Goal: Task Accomplishment & Management: Manage account settings

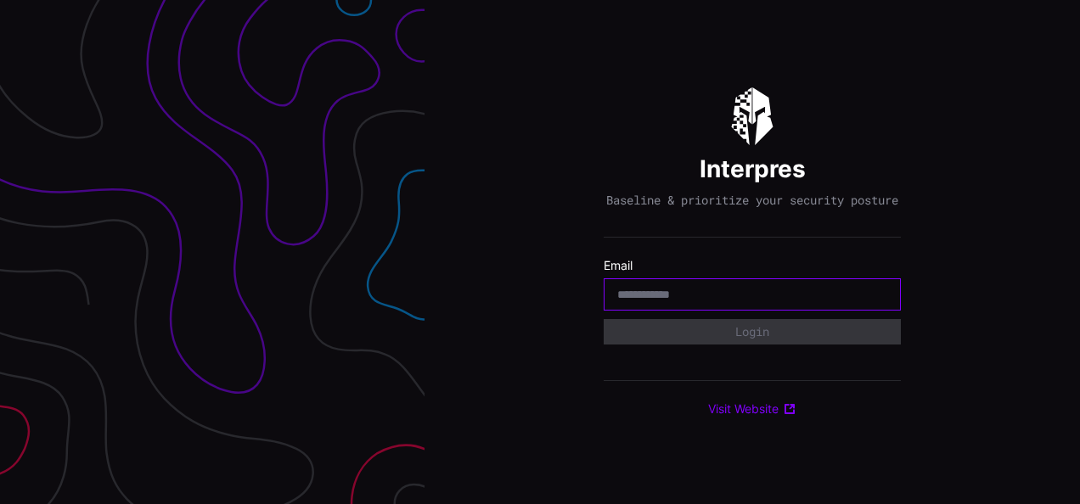
click at [623, 295] on input "email" at bounding box center [752, 294] width 270 height 15
type input "*"
type input "**********"
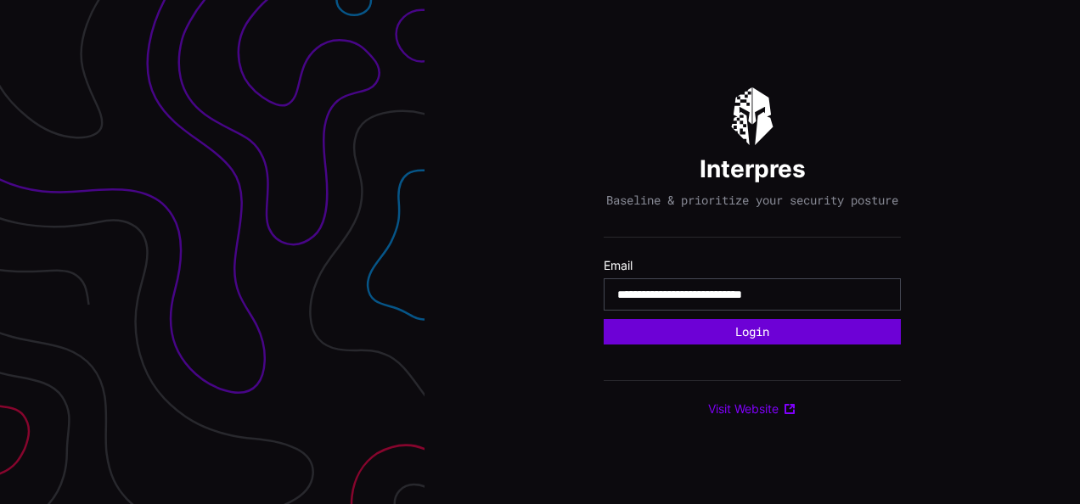
click at [718, 345] on button "Login" at bounding box center [752, 331] width 297 height 25
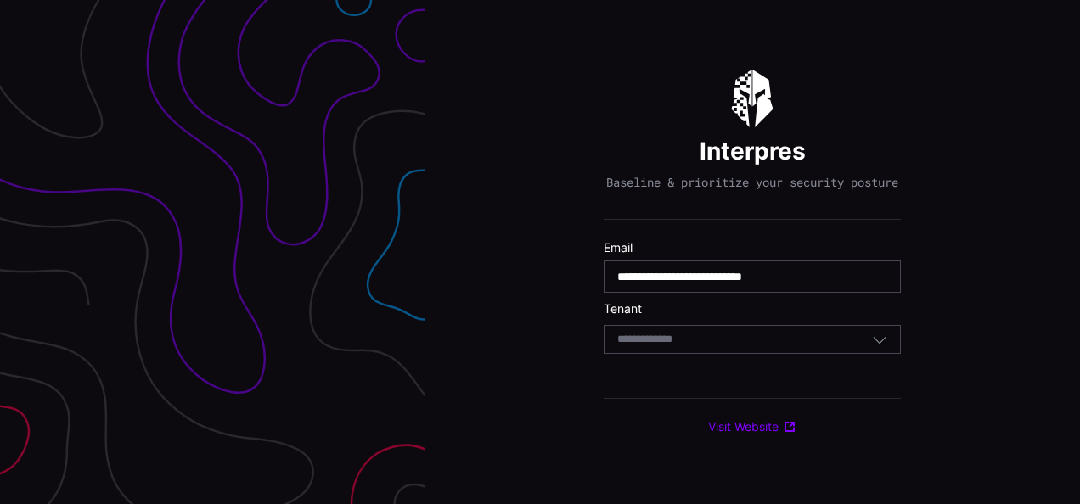
click at [681, 343] on input at bounding box center [660, 340] width 87 height 14
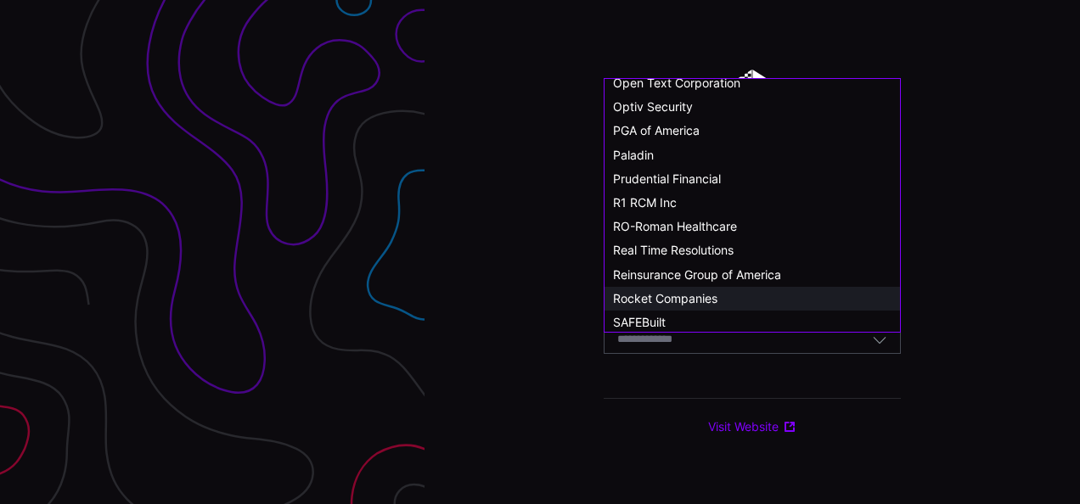
scroll to position [680, 0]
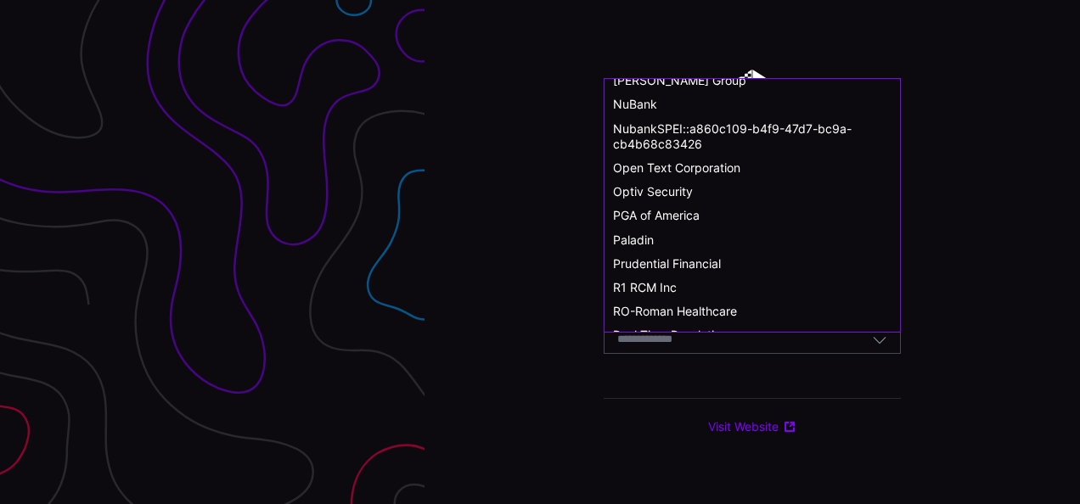
click at [667, 347] on input at bounding box center [660, 340] width 87 height 14
click at [662, 339] on div "Select Tenant" at bounding box center [660, 339] width 87 height 15
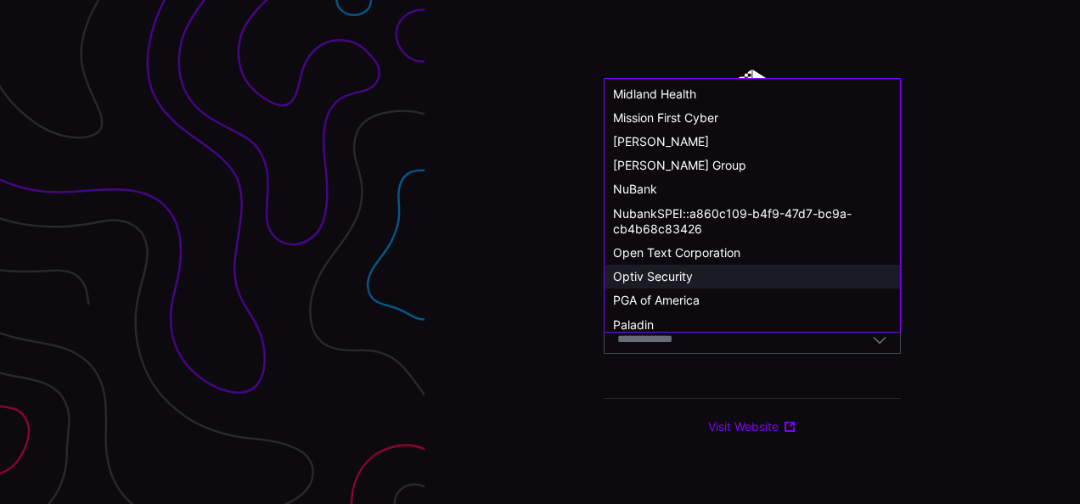
scroll to position [76, 0]
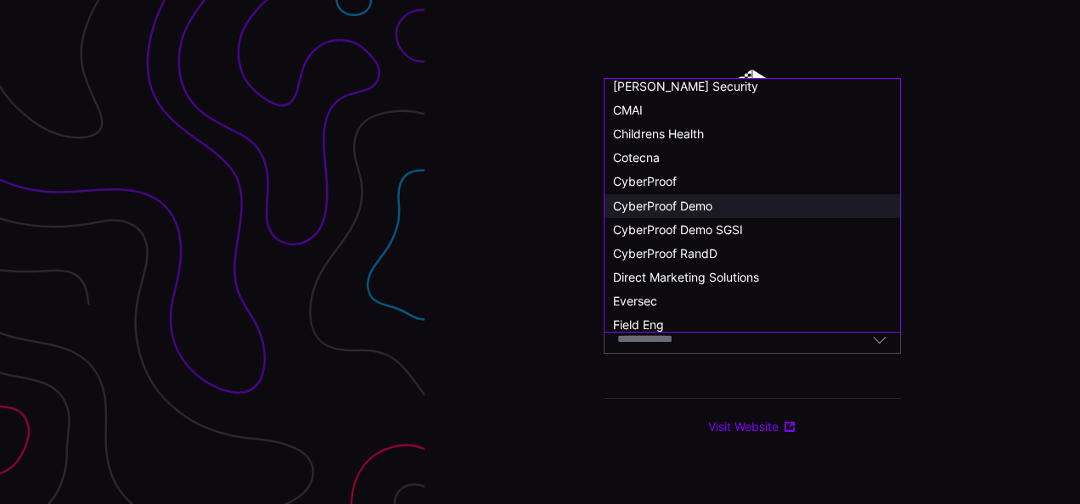
click at [688, 207] on span "CyberProof Demo" at bounding box center [662, 206] width 99 height 14
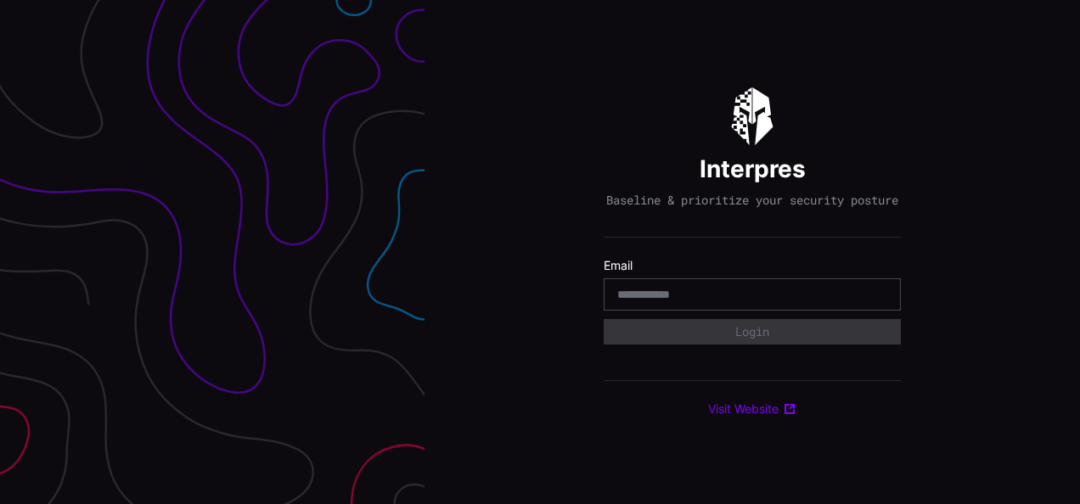
click at [681, 302] on input "email" at bounding box center [752, 294] width 270 height 15
type input "**********"
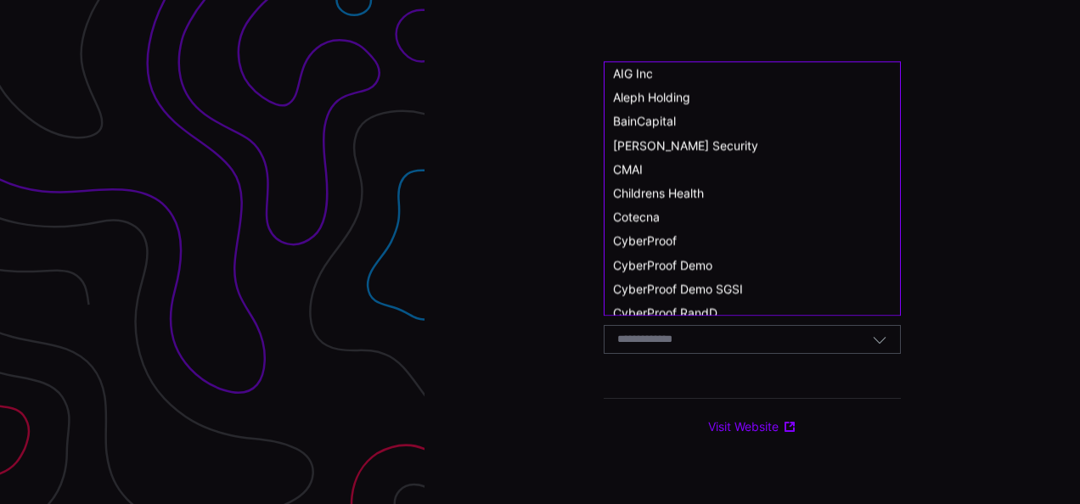
click at [672, 347] on input at bounding box center [660, 340] width 87 height 14
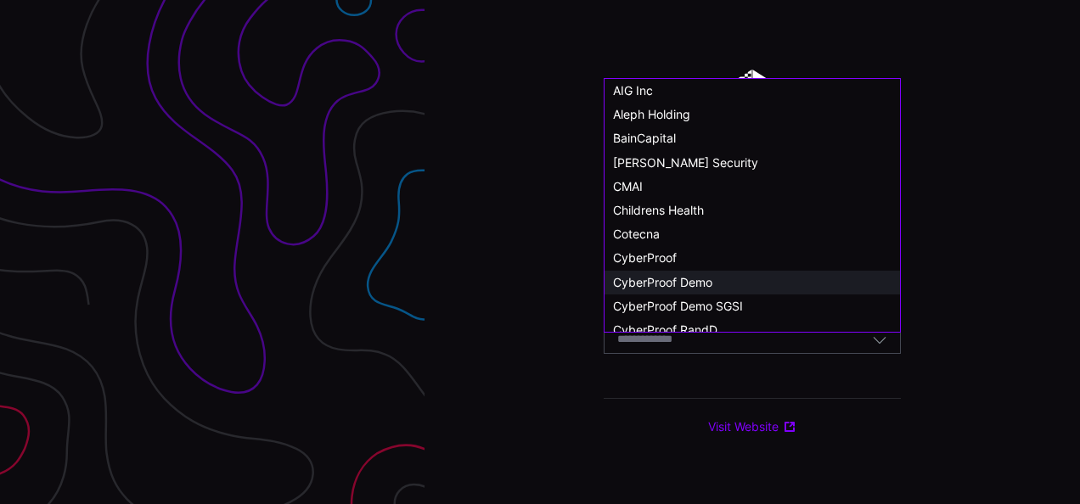
click at [684, 284] on span "CyberProof Demo" at bounding box center [662, 282] width 99 height 14
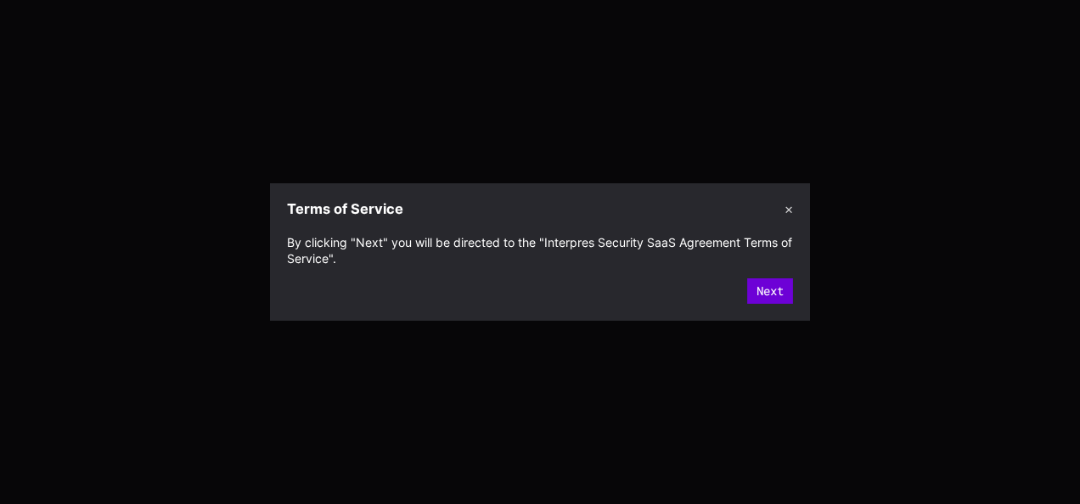
click at [770, 279] on button "Next" at bounding box center [770, 290] width 46 height 25
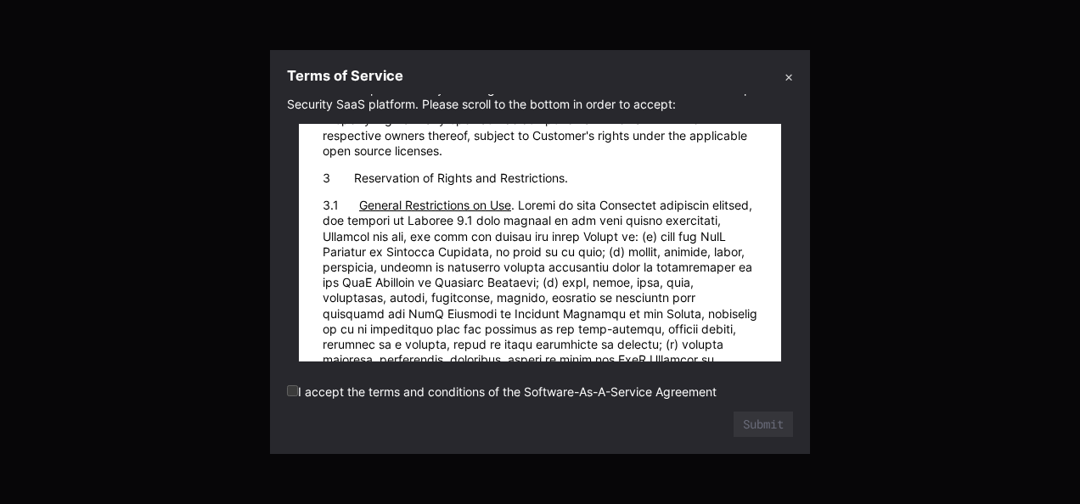
scroll to position [2802, 0]
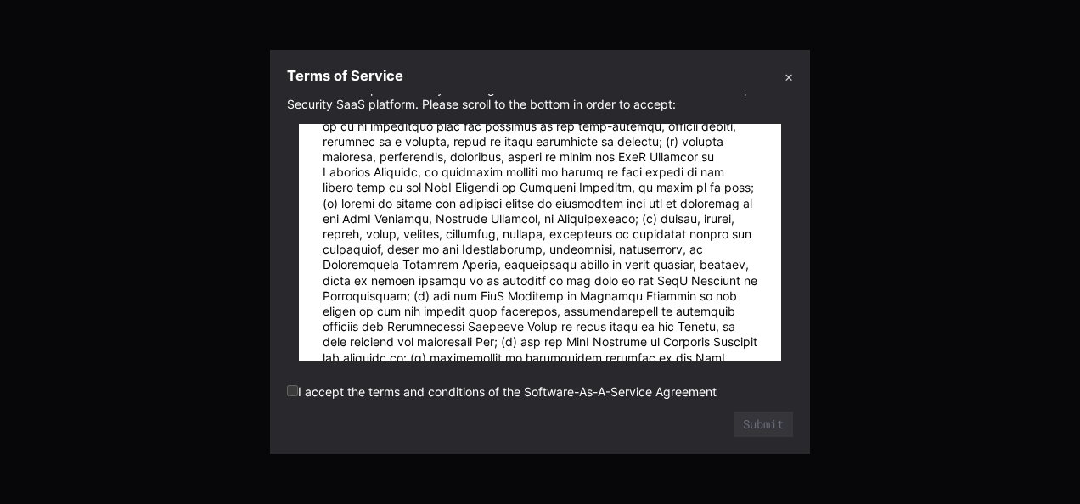
click at [307, 397] on label "I accept the terms and conditions of the Software-As-A-Service Agreement" at bounding box center [502, 392] width 430 height 14
click at [297, 395] on label "I accept the terms and conditions of the Software-As-A-Service Agreement" at bounding box center [502, 392] width 430 height 14
drag, startPoint x: 259, startPoint y: 411, endPoint x: 256, endPoint y: 402, distance: 9.1
click at [256, 405] on div at bounding box center [540, 252] width 1080 height 504
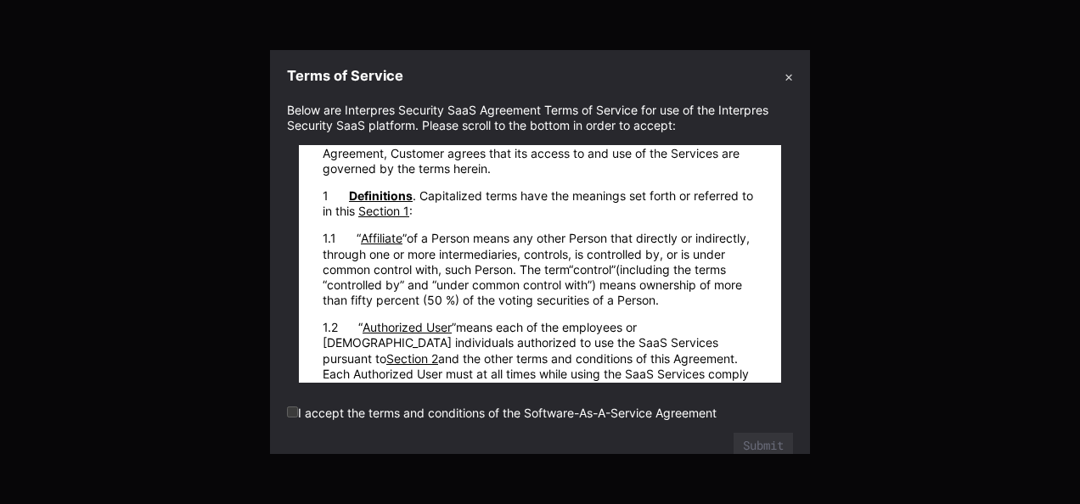
scroll to position [340, 0]
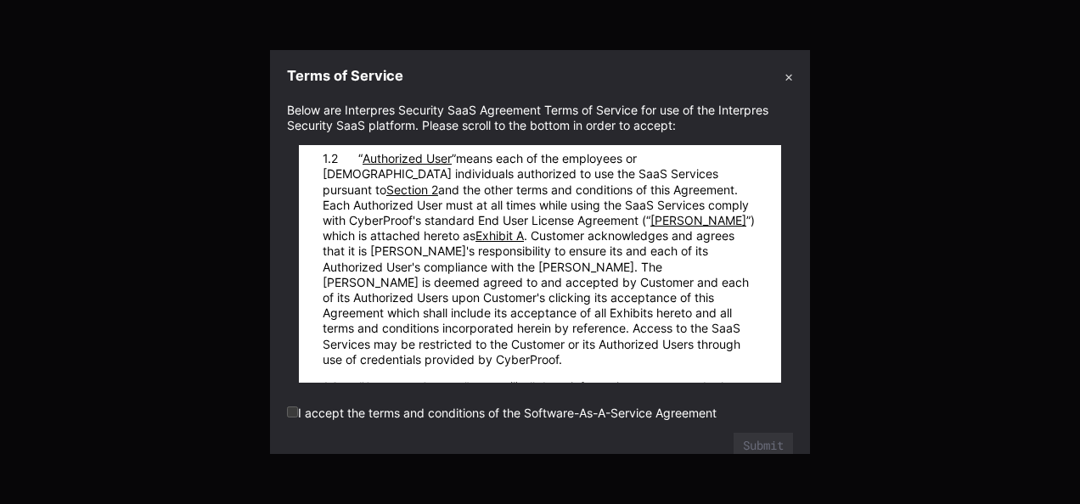
click at [790, 80] on button "✕" at bounding box center [788, 76] width 8 height 18
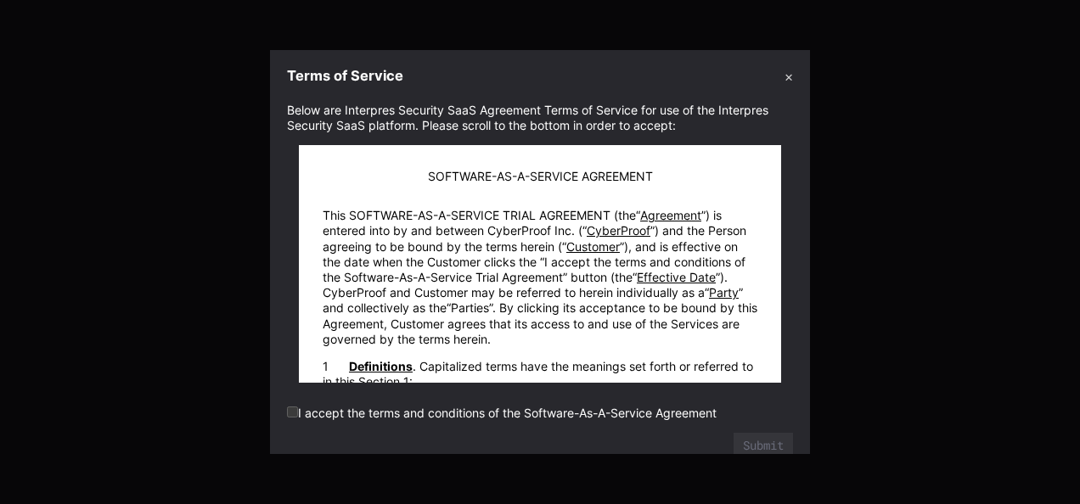
click at [285, 413] on section "Below are Interpres Security SaaS Agreement Terms of Service for use of the Int…" at bounding box center [540, 274] width 540 height 360
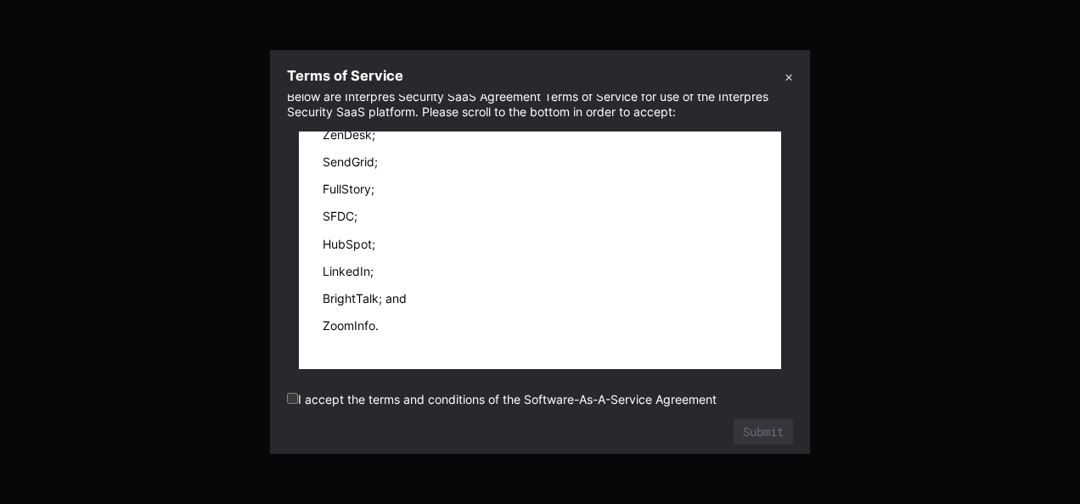
scroll to position [21, 0]
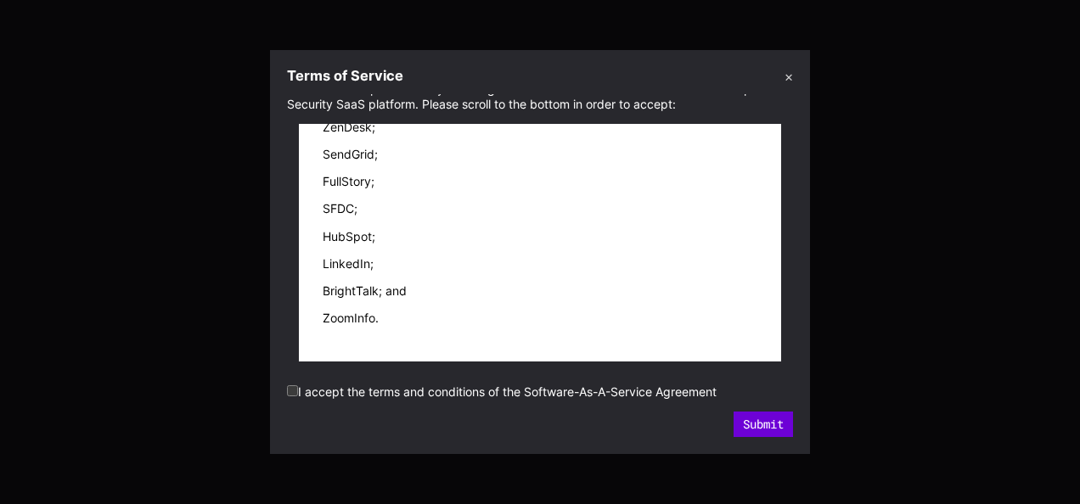
click at [760, 419] on button "Submit" at bounding box center [763, 424] width 59 height 25
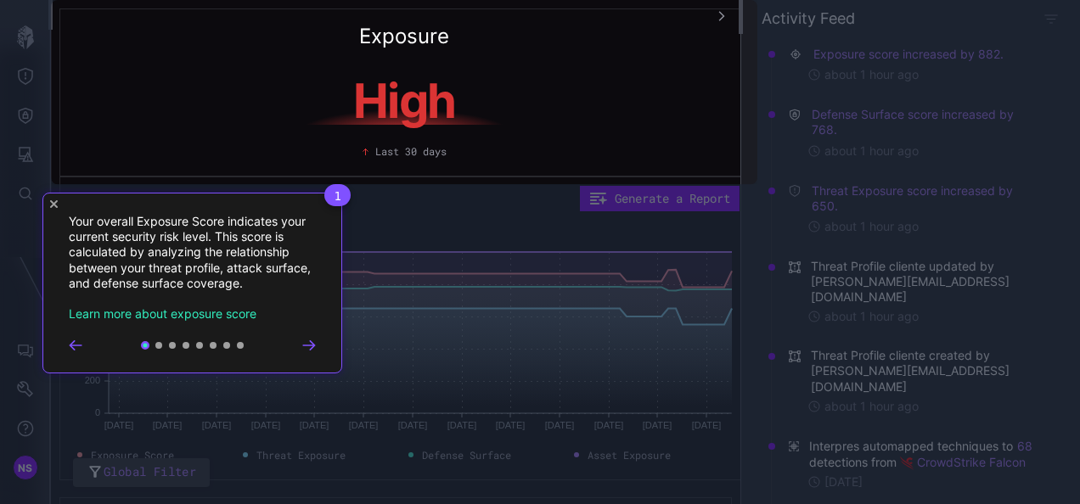
click at [322, 346] on div "1 Your overall Exposure Score indicates your current security risk level. This …" at bounding box center [192, 283] width 300 height 181
click at [309, 344] on icon "Go to next step" at bounding box center [309, 345] width 14 height 10
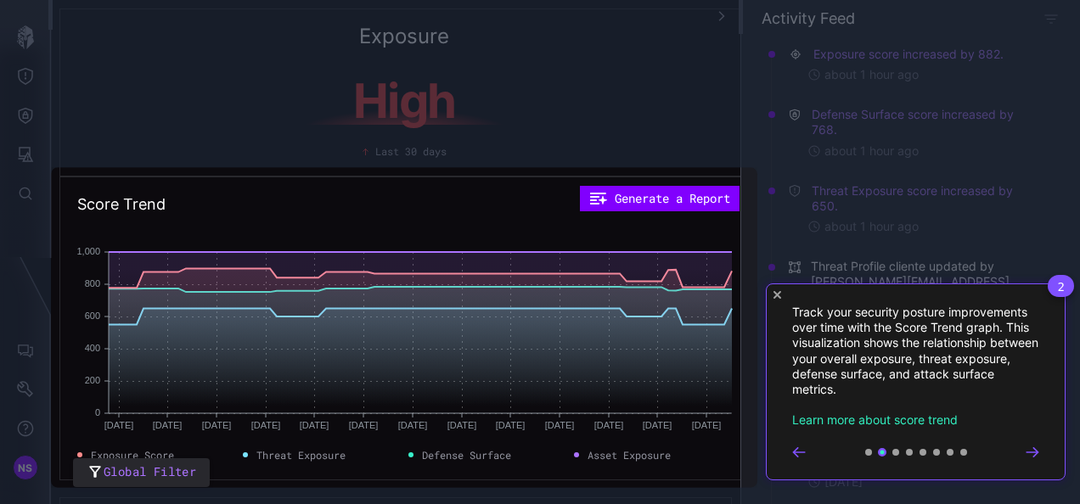
click at [801, 453] on icon "Go to prev step" at bounding box center [799, 452] width 14 height 10
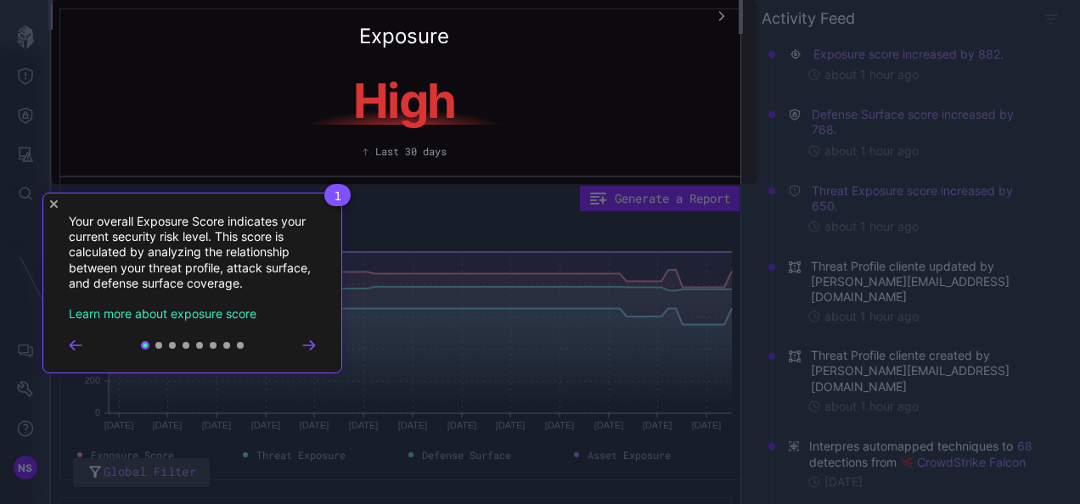
click at [310, 343] on icon "Go to next step" at bounding box center [309, 345] width 14 height 10
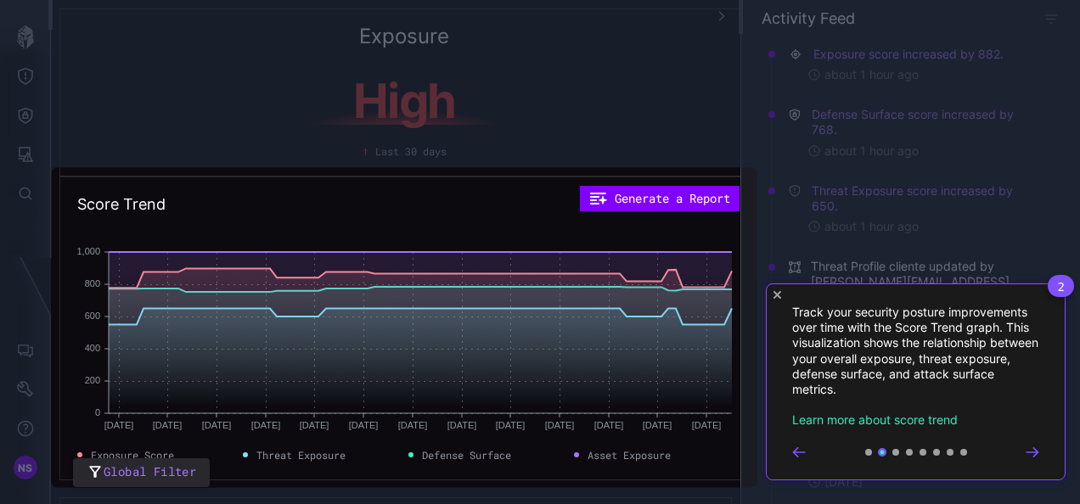
click at [1047, 460] on div "2 Track your security posture improvements over time with the Score Trend graph…" at bounding box center [916, 382] width 300 height 197
click at [1039, 454] on div "2 Track your security posture improvements over time with the Score Trend graph…" at bounding box center [916, 382] width 300 height 197
click at [1035, 453] on icon "Go to next step" at bounding box center [1031, 451] width 11 height 8
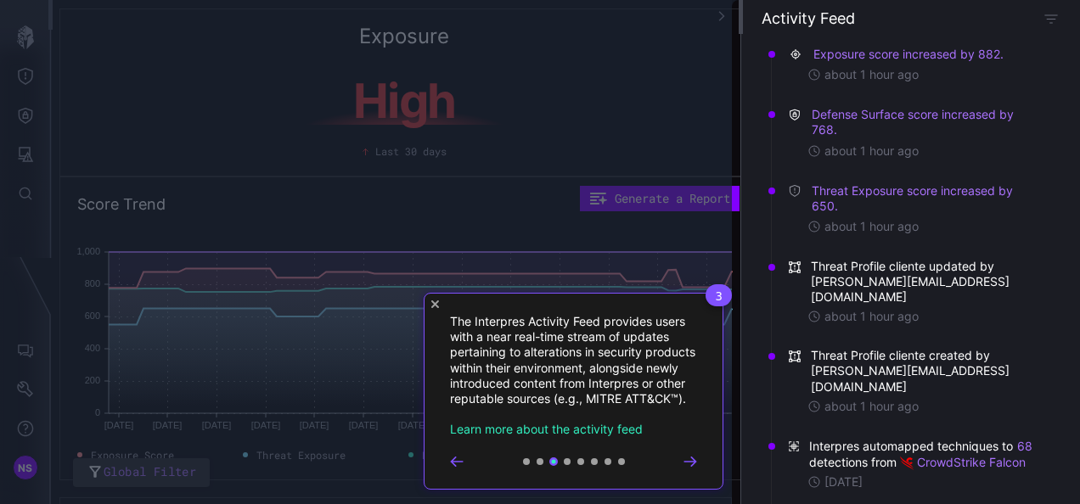
click at [693, 465] on icon "Go to next step" at bounding box center [689, 461] width 11 height 8
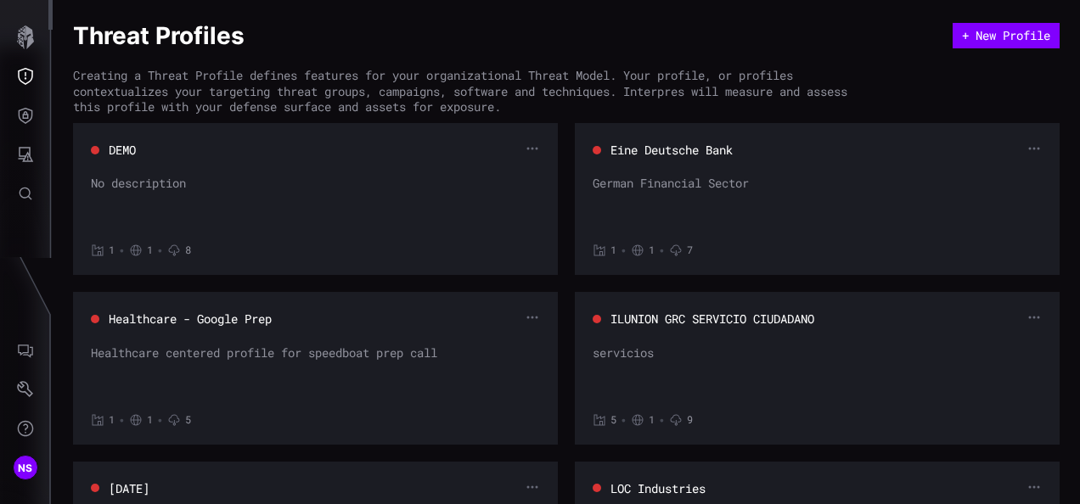
scroll to position [958, 0]
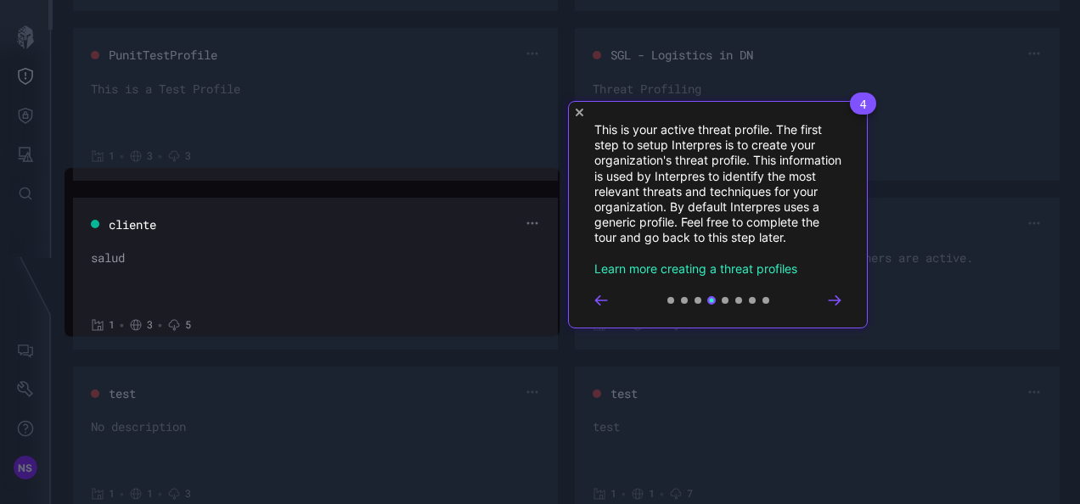
click at [838, 298] on icon "Go to next step" at bounding box center [834, 300] width 11 height 8
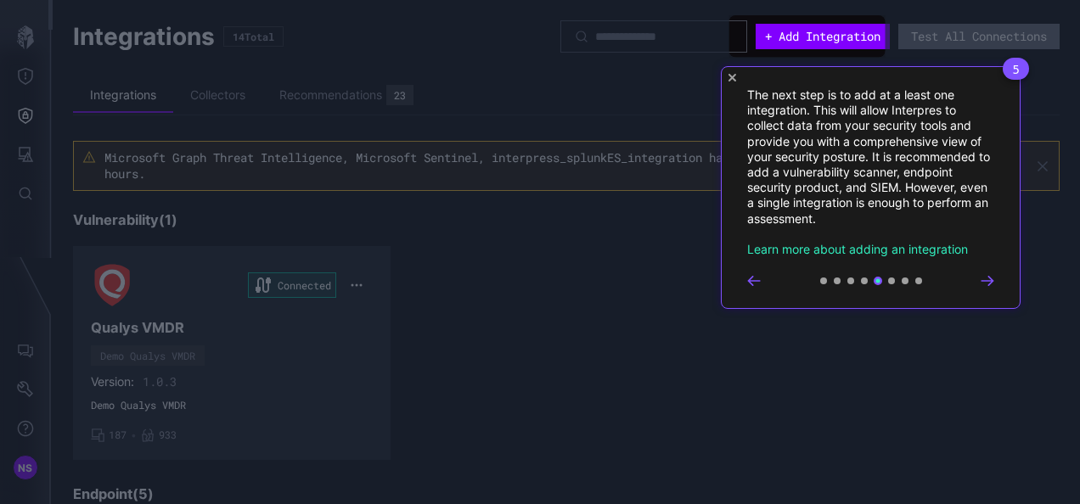
click at [994, 280] on div "5 The next step is to add at a least one integration. This will allow Interpres…" at bounding box center [871, 187] width 300 height 243
click at [734, 76] on icon "Close Tour" at bounding box center [732, 78] width 8 height 8
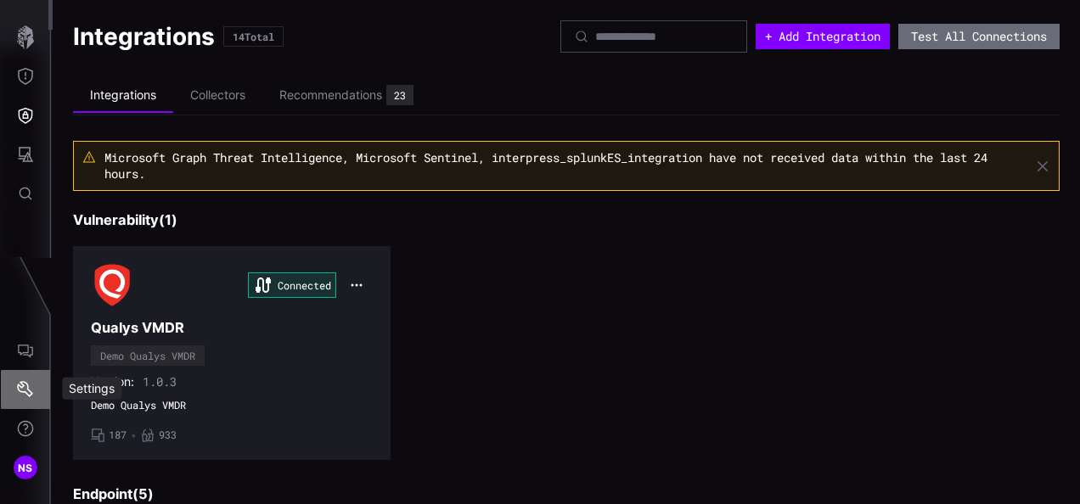
click at [19, 389] on icon "Settings" at bounding box center [25, 389] width 17 height 17
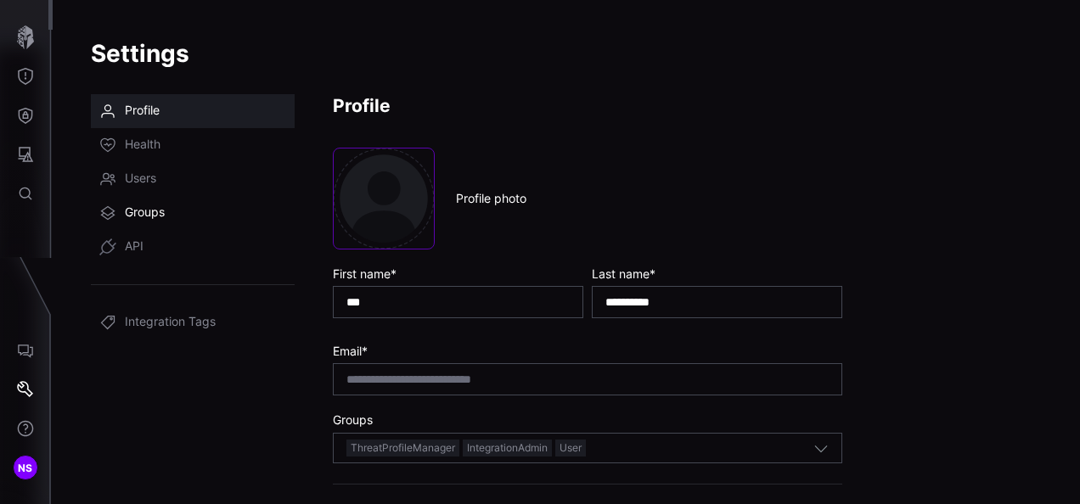
click at [151, 214] on span "Groups" at bounding box center [145, 213] width 40 height 17
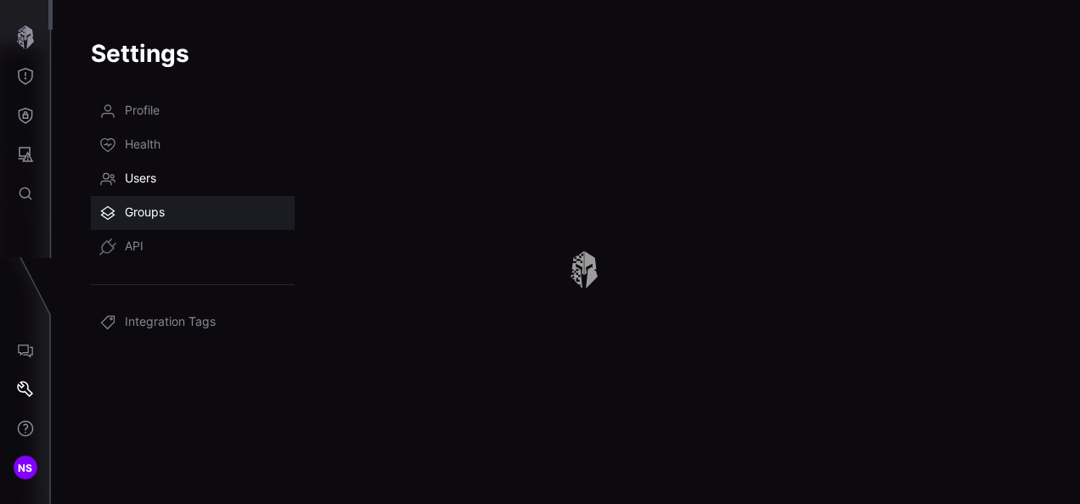
click at [156, 178] on span "Users" at bounding box center [140, 179] width 31 height 17
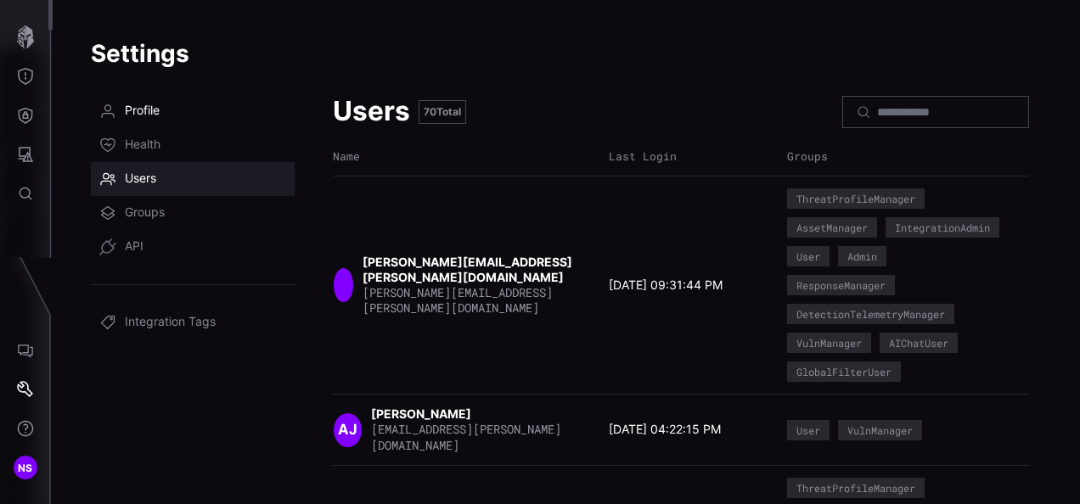
click at [171, 113] on link "Profile" at bounding box center [193, 111] width 204 height 34
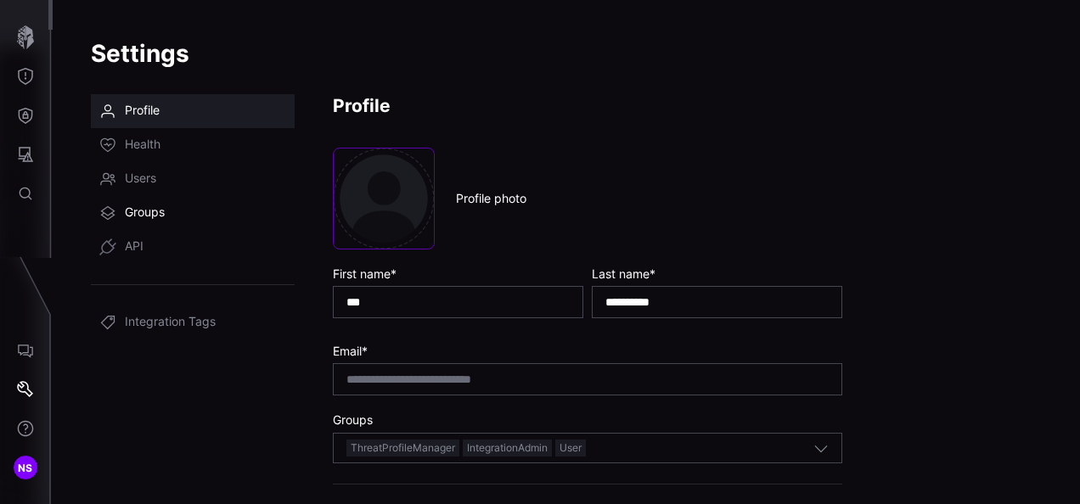
click at [146, 217] on span "Groups" at bounding box center [145, 213] width 40 height 17
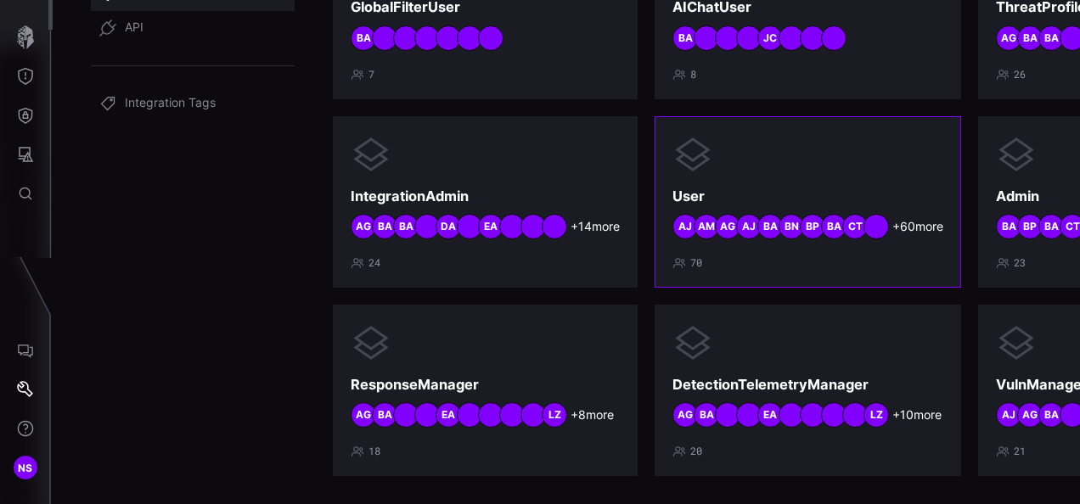
scroll to position [261, 0]
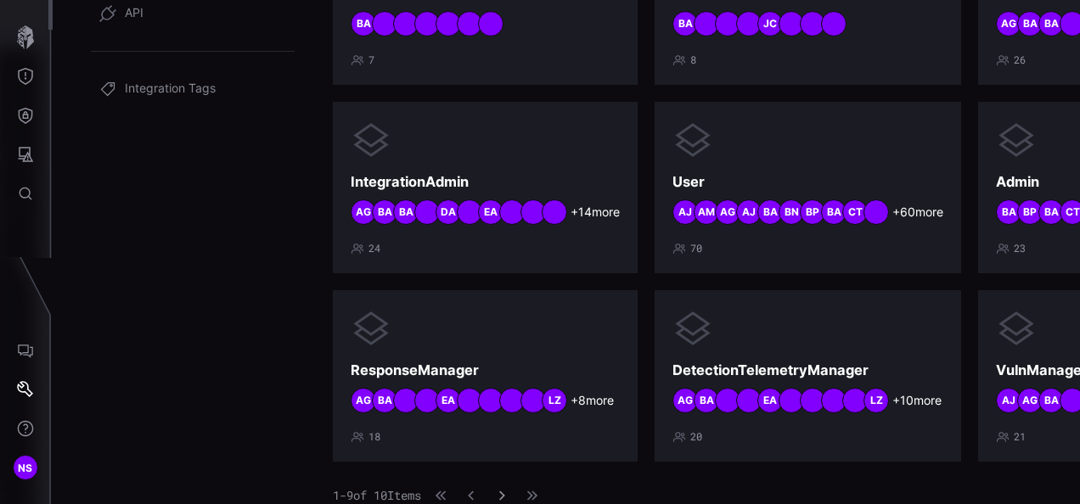
click at [508, 490] on icon "button" at bounding box center [502, 496] width 12 height 12
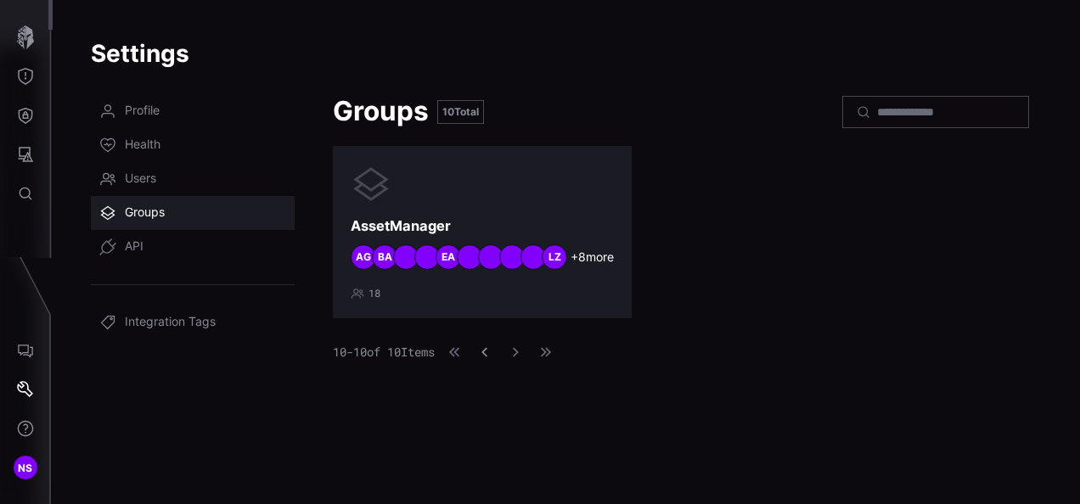
click at [491, 358] on icon "button" at bounding box center [485, 352] width 12 height 12
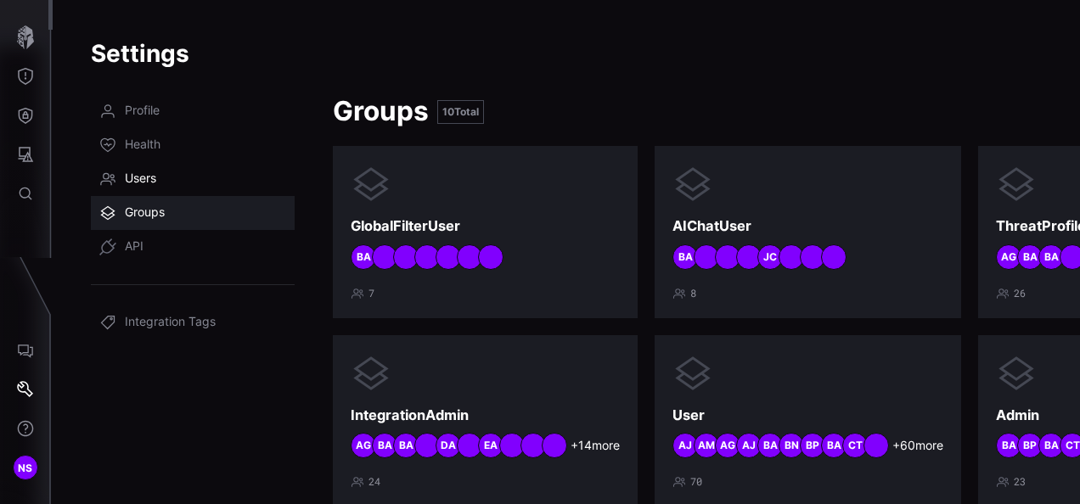
click at [151, 178] on span "Users" at bounding box center [140, 179] width 31 height 17
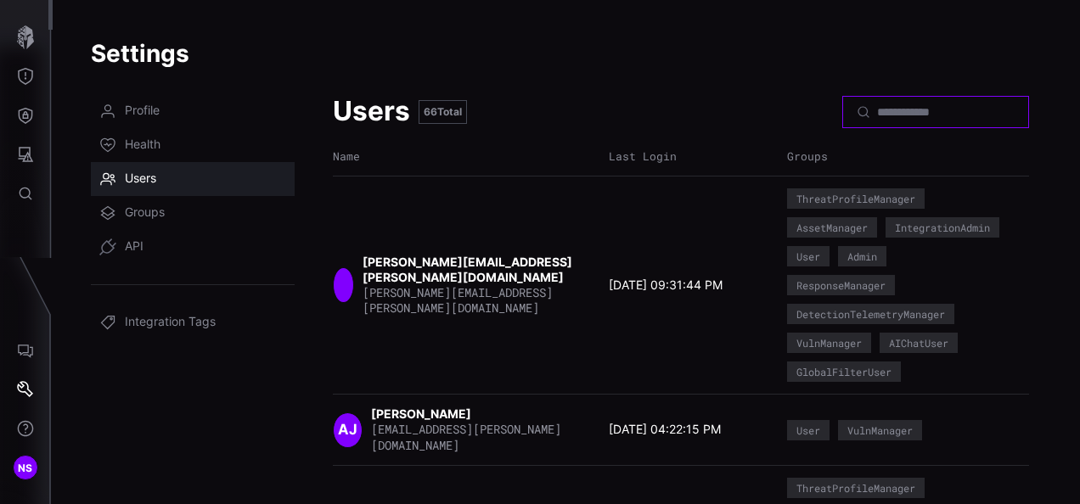
click at [890, 114] on input at bounding box center [936, 111] width 119 height 15
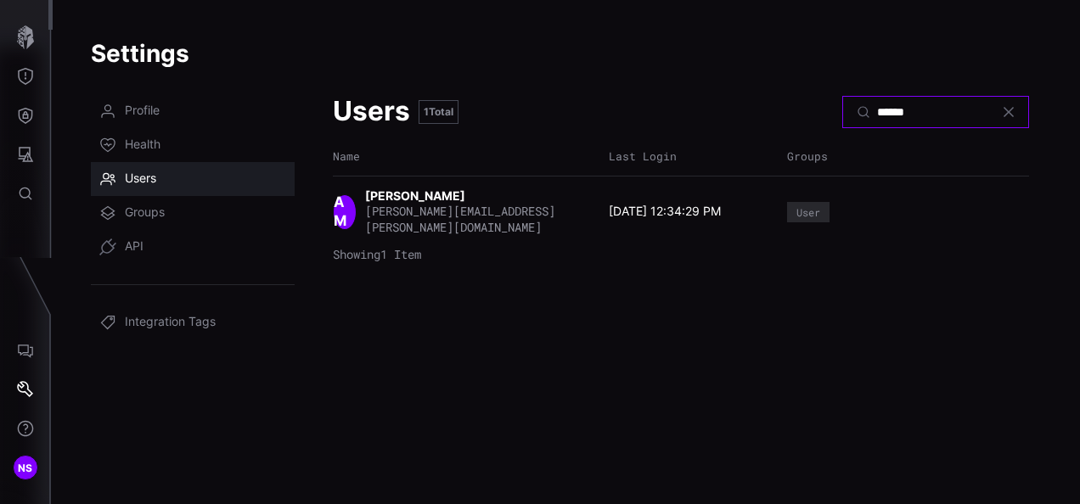
type input "******"
click at [413, 200] on strong "adrian martinez" at bounding box center [416, 195] width 103 height 14
click at [469, 221] on span "adrian.martinez@cyberproof.com" at bounding box center [460, 218] width 190 height 31
drag, startPoint x: 830, startPoint y: 199, endPoint x: 801, endPoint y: 205, distance: 30.3
click at [829, 202] on div "User" at bounding box center [893, 212] width 212 height 20
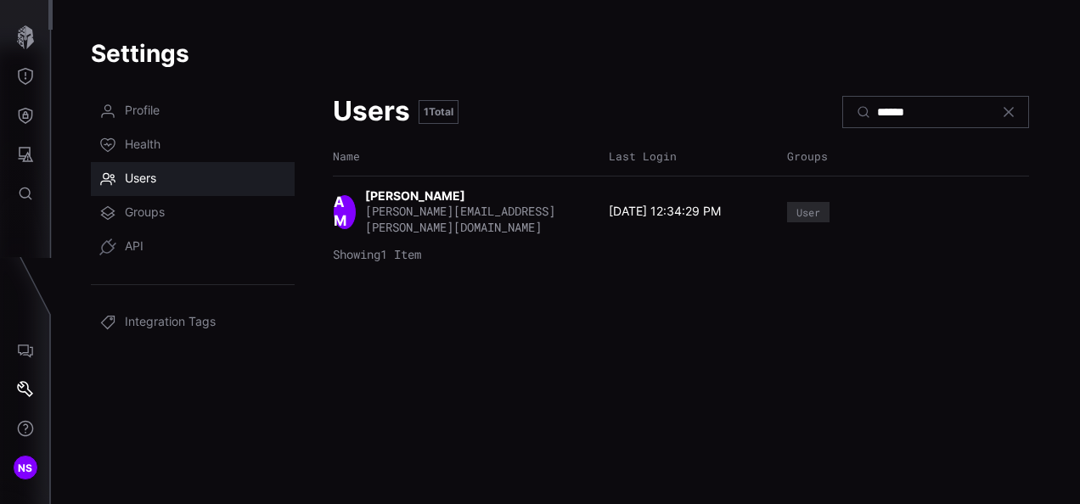
click at [811, 209] on div "User" at bounding box center [808, 212] width 24 height 10
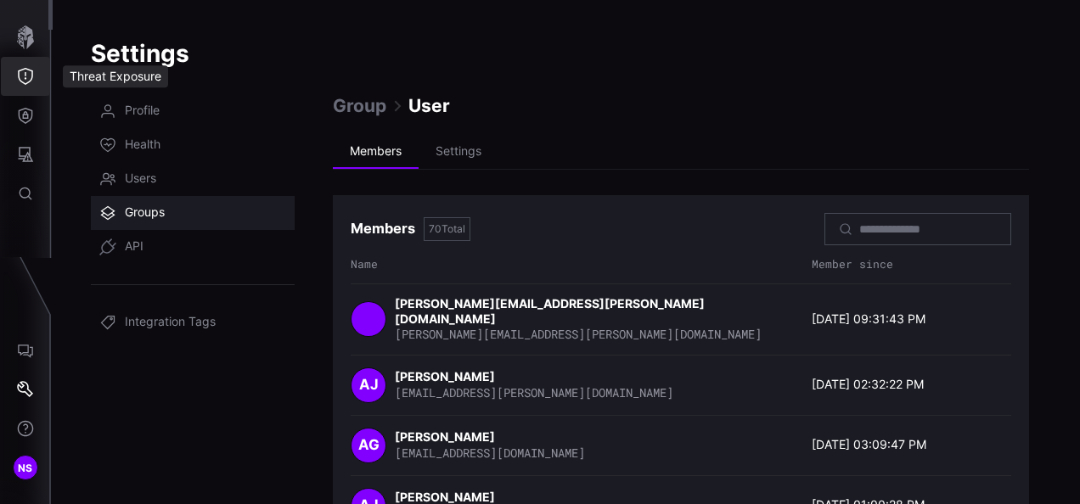
click at [29, 71] on icon "Threat Exposure" at bounding box center [25, 76] width 17 height 17
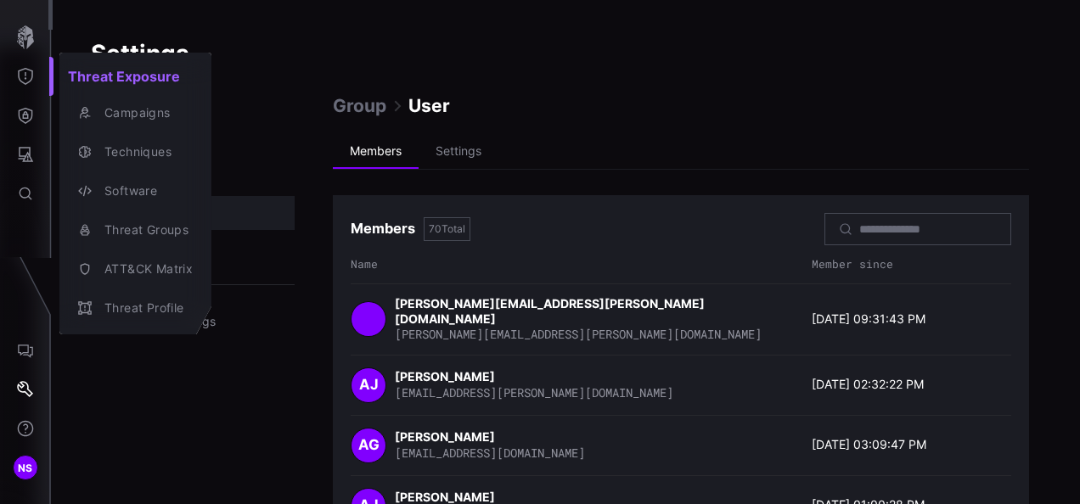
click at [19, 27] on div at bounding box center [540, 252] width 1080 height 504
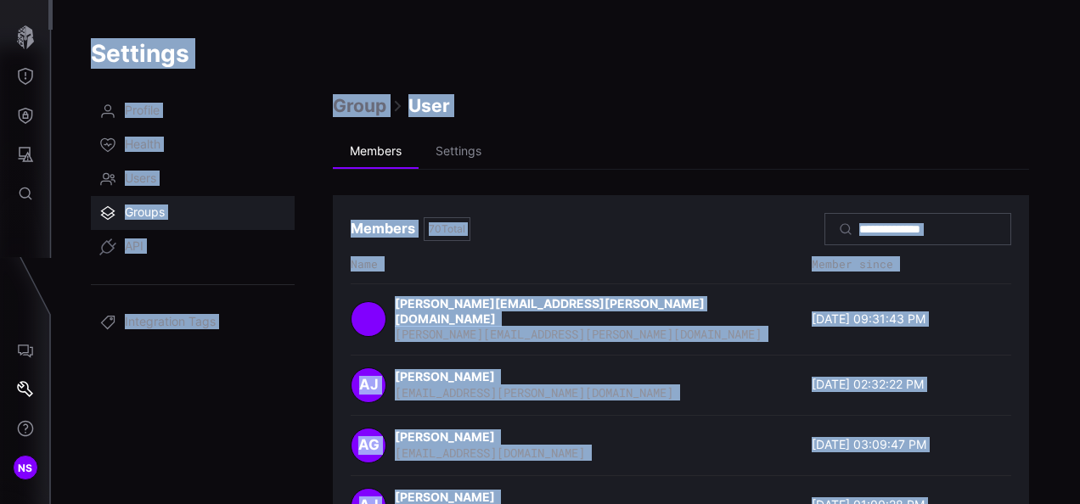
click at [25, 31] on icon "button" at bounding box center [26, 37] width 24 height 24
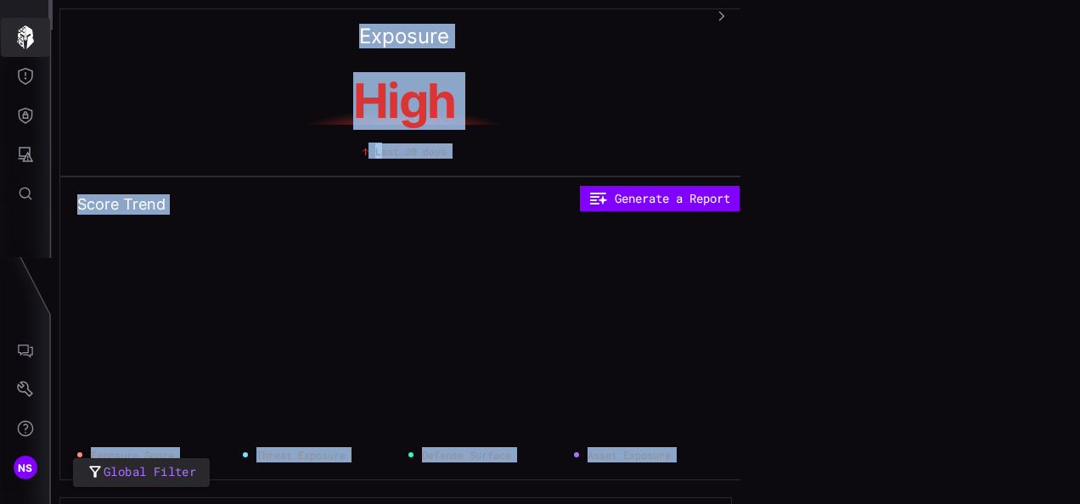
click at [25, 31] on icon "button" at bounding box center [25, 37] width 17 height 24
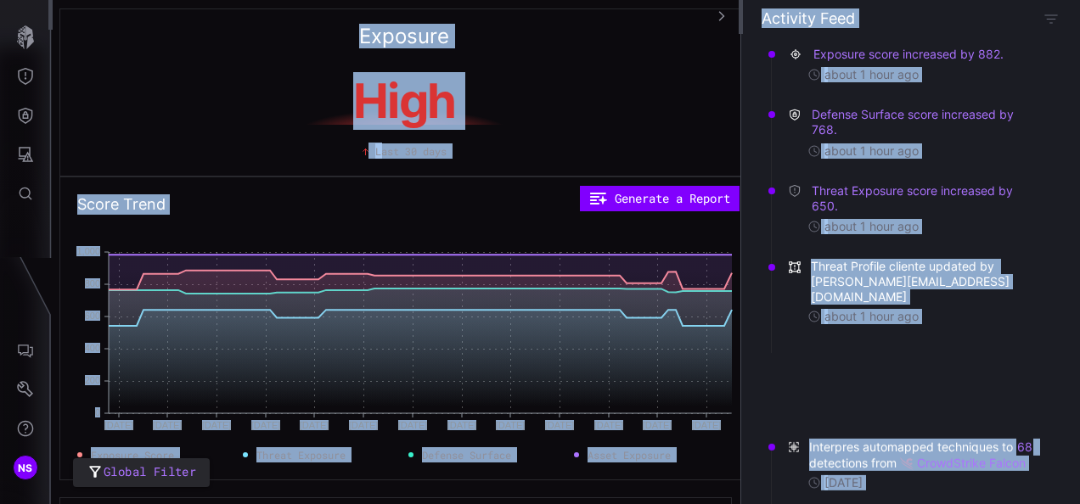
click at [348, 125] on h1 "High" at bounding box center [404, 101] width 319 height 48
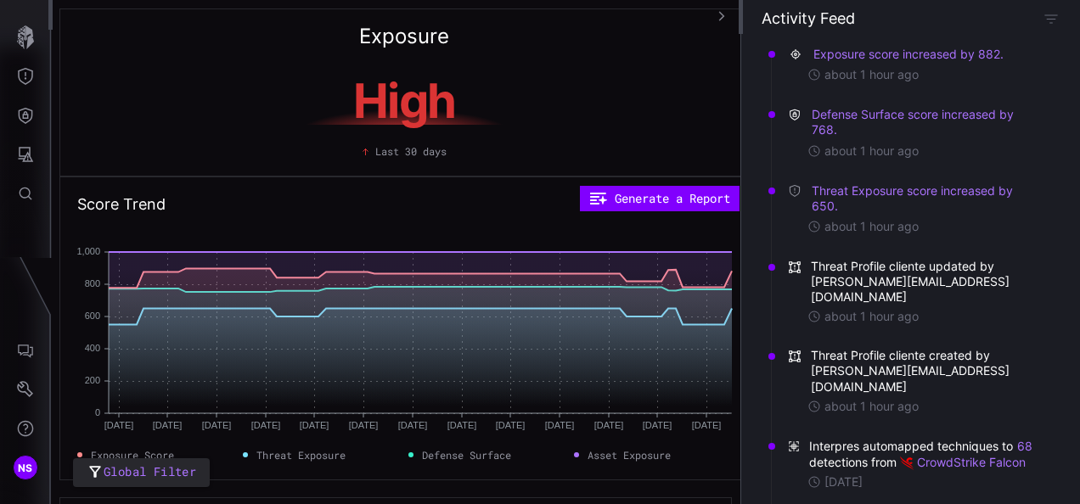
click at [715, 16] on button "button" at bounding box center [720, 16] width 26 height 31
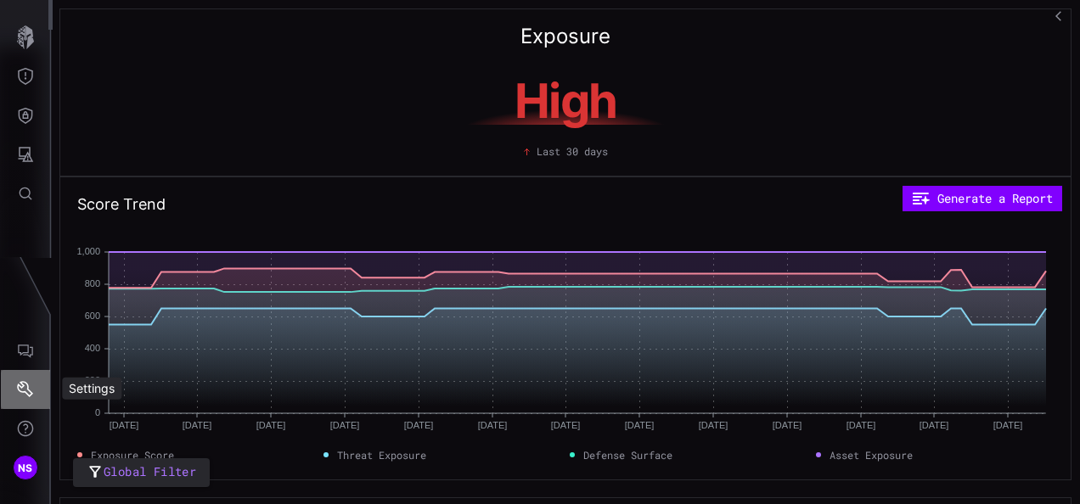
click at [30, 391] on icon "Settings" at bounding box center [25, 389] width 17 height 17
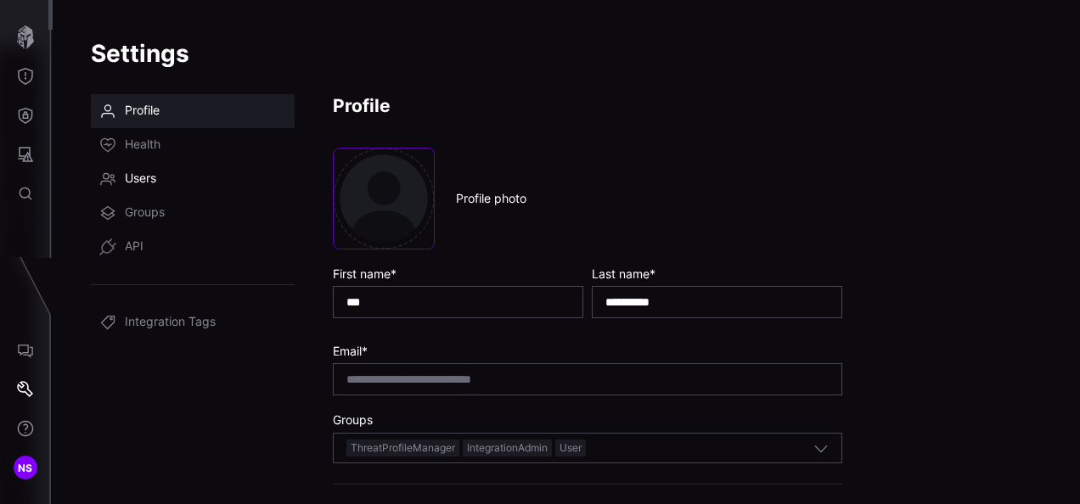
click at [159, 188] on link "Users" at bounding box center [193, 179] width 204 height 34
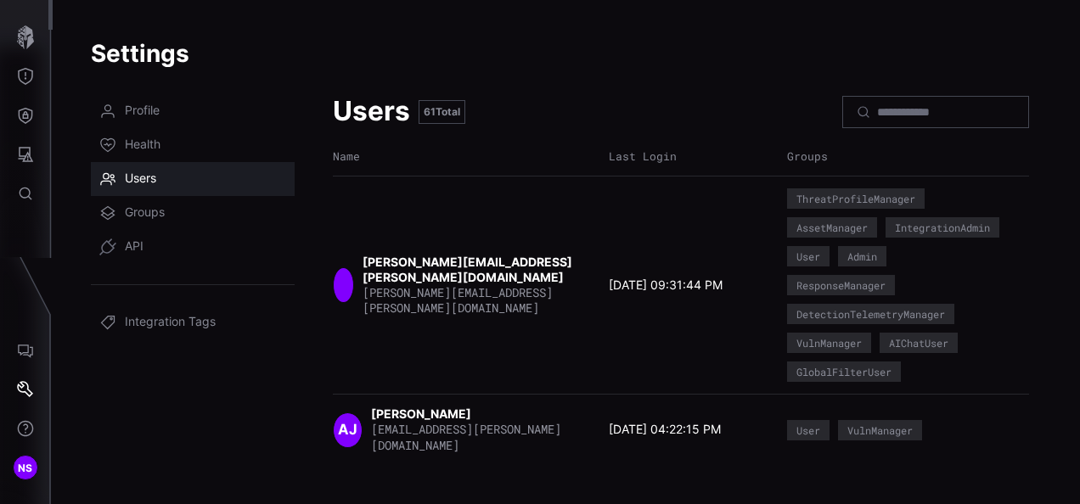
click at [886, 120] on div at bounding box center [935, 112] width 187 height 32
click at [891, 100] on div at bounding box center [935, 112] width 187 height 32
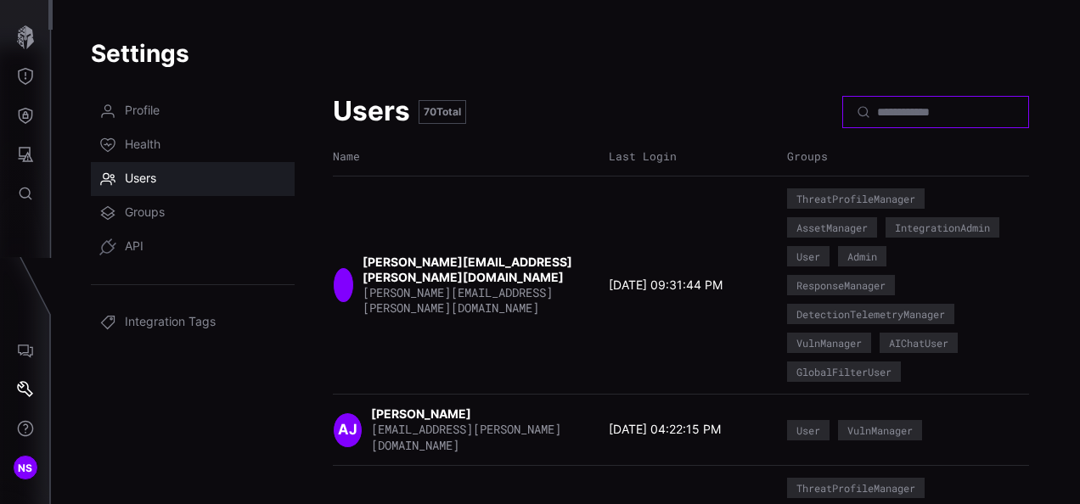
click at [890, 113] on input at bounding box center [936, 111] width 119 height 15
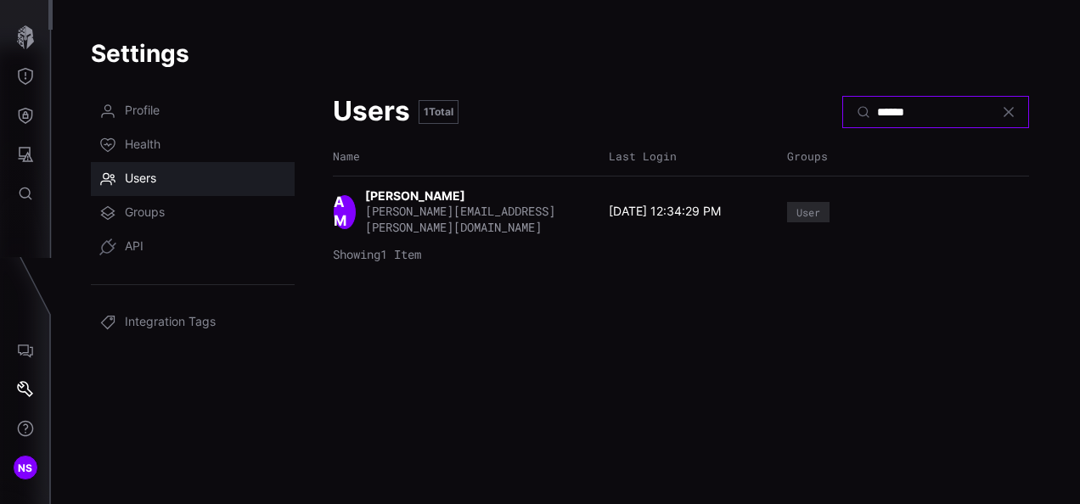
type input "******"
click at [423, 196] on strong "adrian martinez" at bounding box center [416, 195] width 103 height 14
click at [346, 205] on span "AM" at bounding box center [345, 212] width 22 height 37
drag, startPoint x: 537, startPoint y: 204, endPoint x: 739, endPoint y: 221, distance: 202.8
click at [538, 204] on div "adrian martinez adrian.martinez@cyberproof.com" at bounding box center [482, 211] width 235 height 47
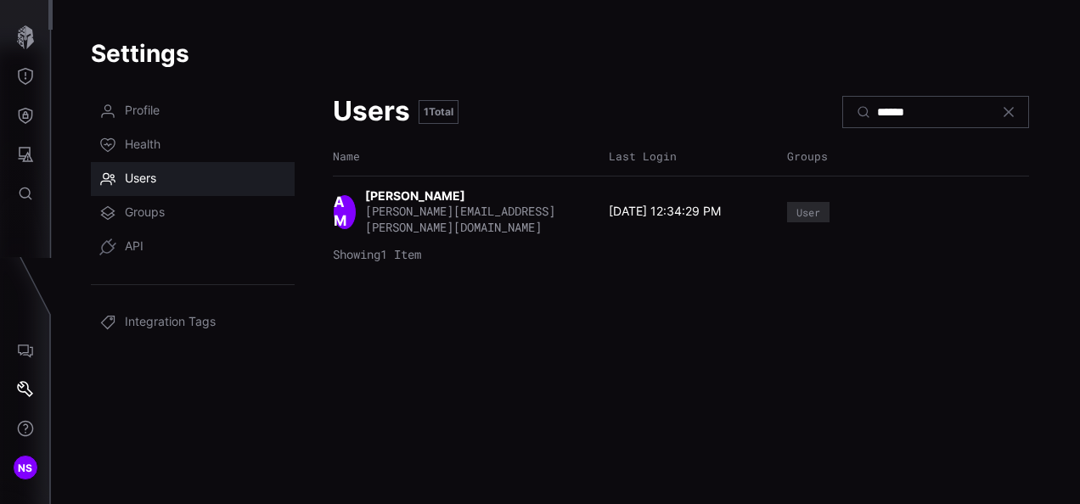
click at [787, 202] on div "User" at bounding box center [808, 212] width 42 height 20
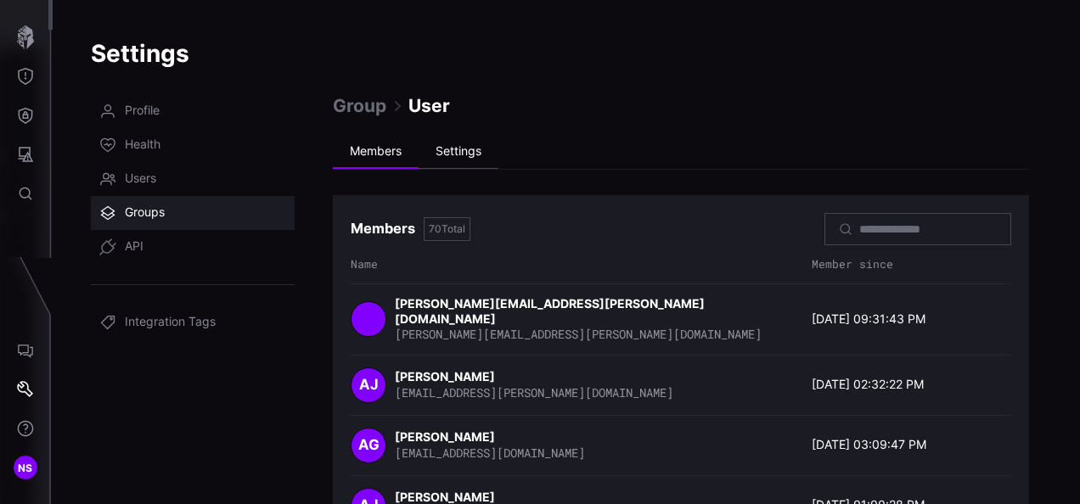
click at [470, 151] on li "Settings" at bounding box center [459, 152] width 80 height 34
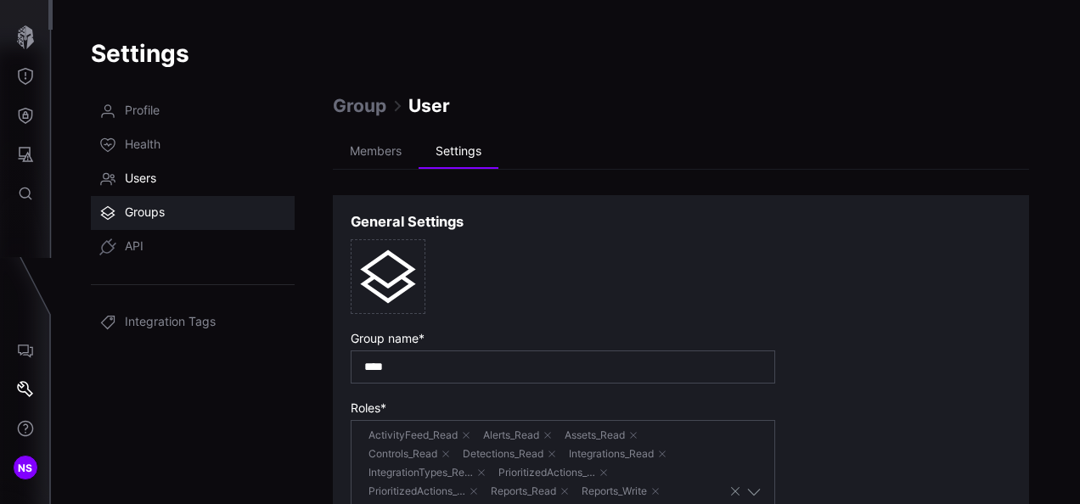
click at [159, 190] on link "Users" at bounding box center [193, 179] width 204 height 34
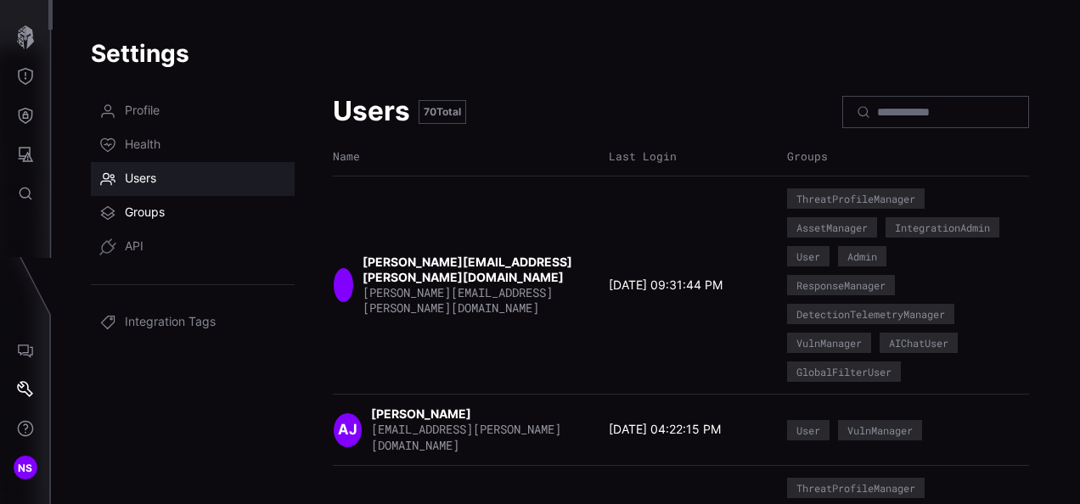
click at [178, 215] on link "Groups" at bounding box center [193, 213] width 204 height 34
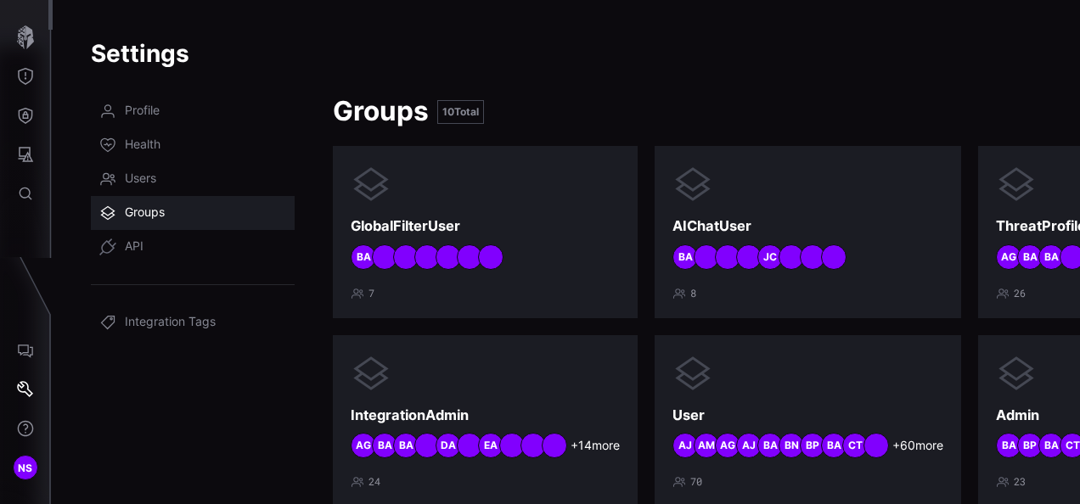
scroll to position [0, 150]
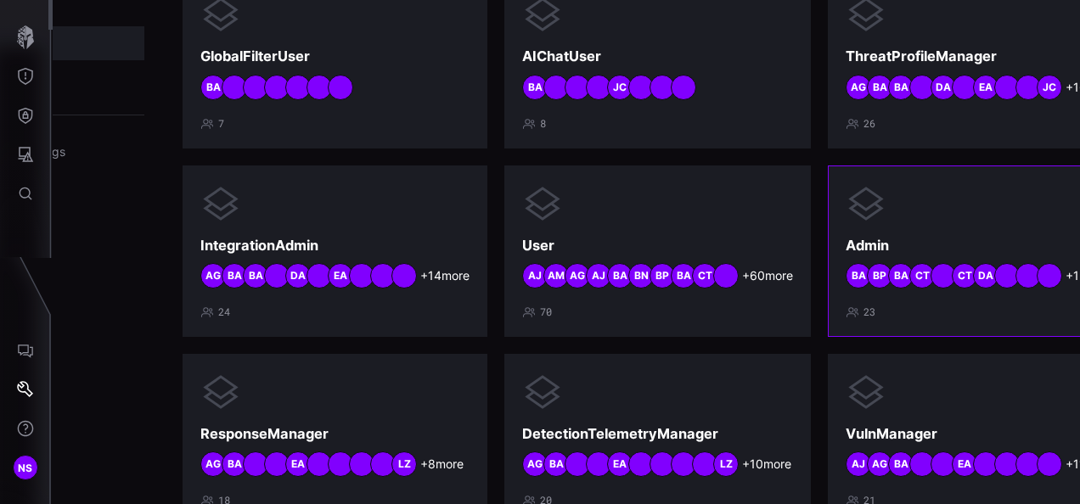
click at [888, 271] on div "BA" at bounding box center [900, 275] width 25 height 25
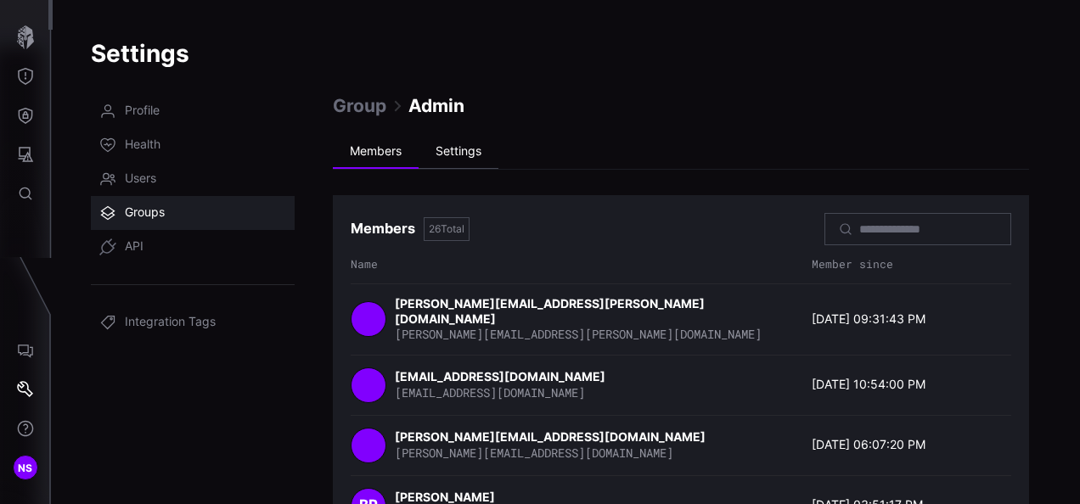
click at [453, 149] on li "Settings" at bounding box center [459, 152] width 80 height 34
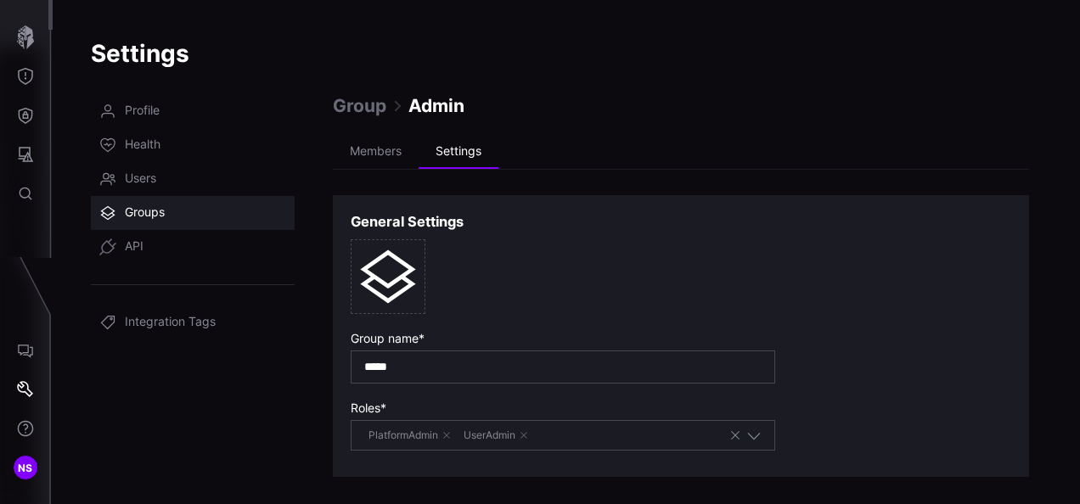
click at [377, 183] on div "Members Settings General Settings Group name * ***** Roles * PlatformAdmin User…" at bounding box center [681, 306] width 696 height 342
click at [377, 160] on li "Members" at bounding box center [376, 152] width 86 height 34
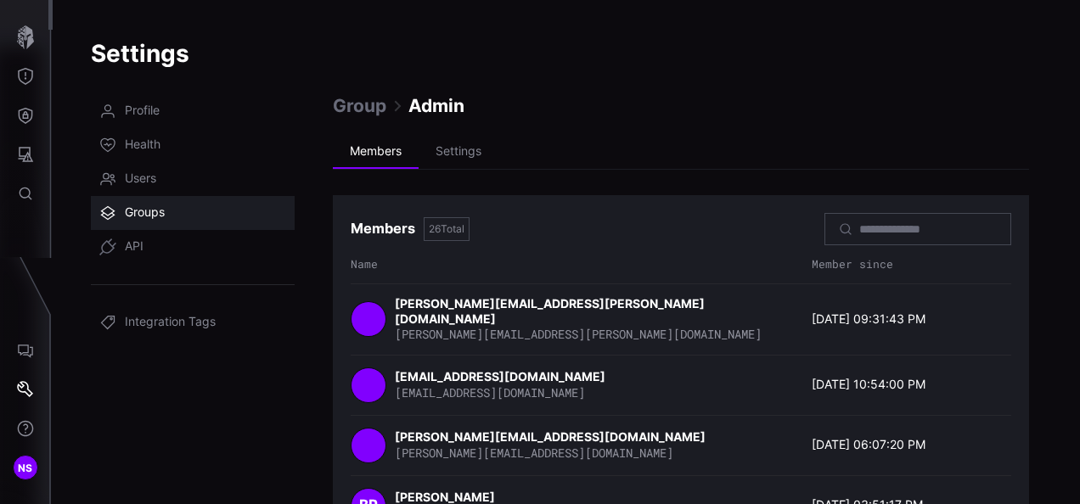
click at [174, 212] on link "Groups" at bounding box center [193, 213] width 204 height 34
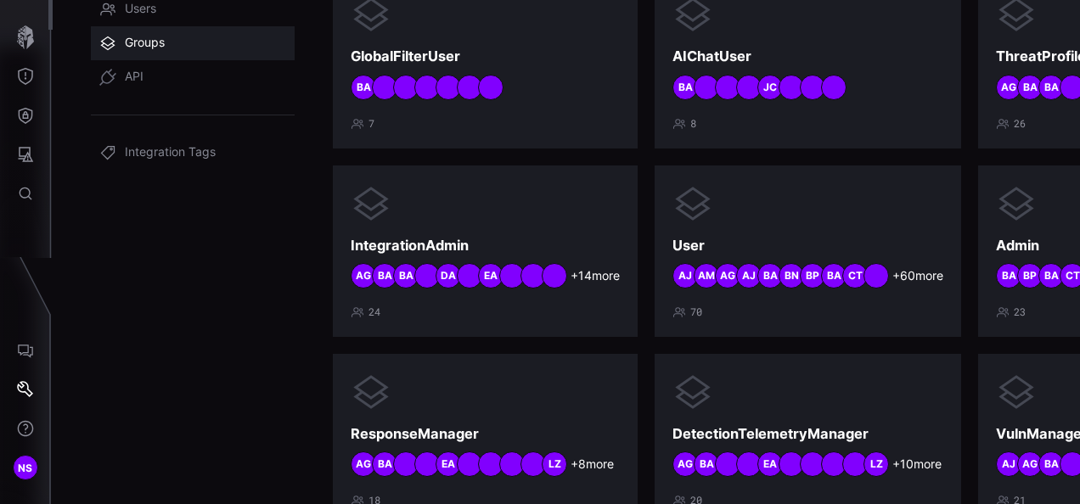
scroll to position [170, 150]
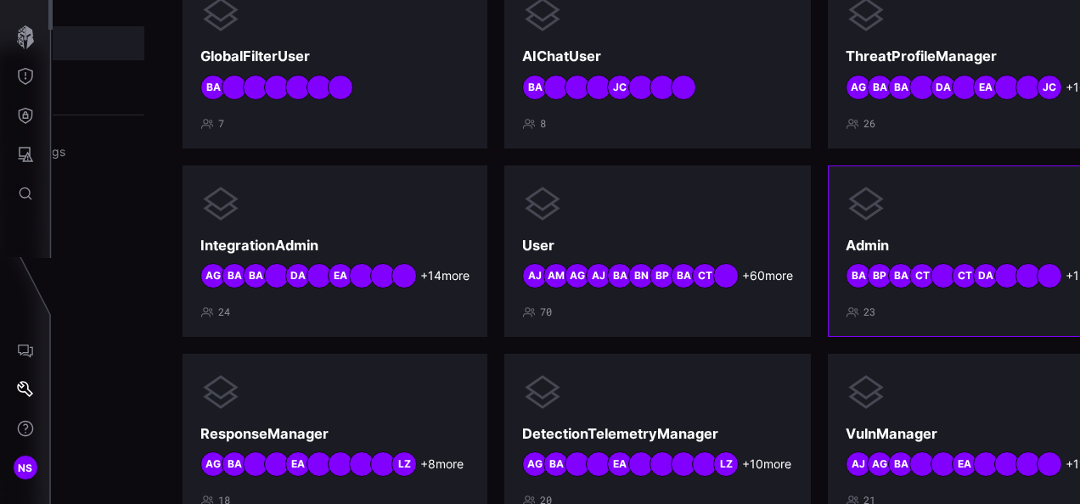
click at [1065, 277] on span "+ 13 more" at bounding box center [1089, 275] width 49 height 15
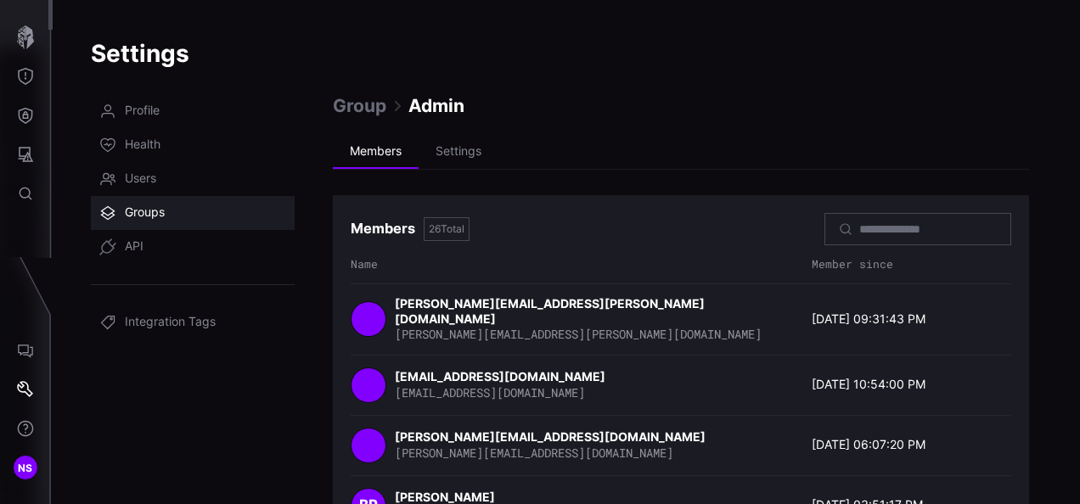
click at [162, 219] on span "Groups" at bounding box center [145, 213] width 40 height 17
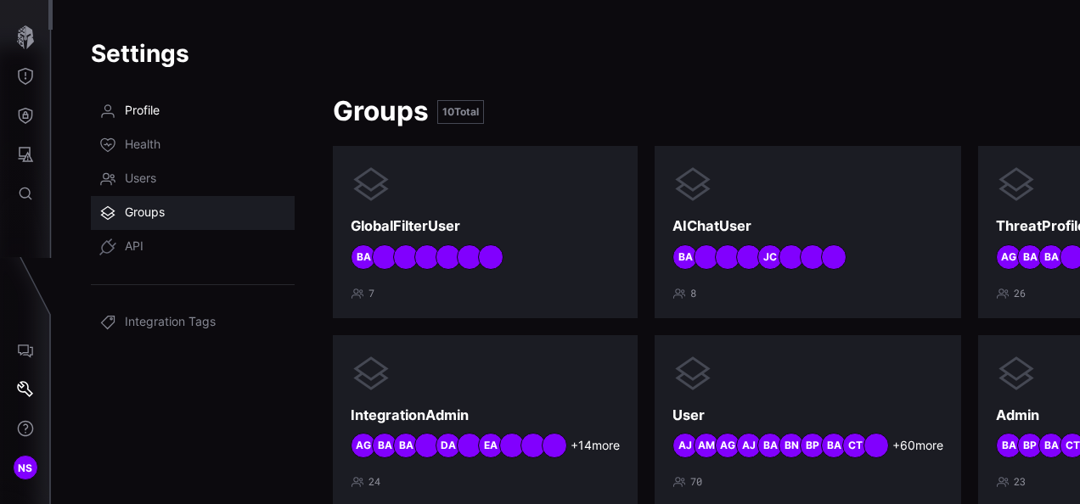
click at [162, 114] on link "Profile" at bounding box center [193, 111] width 204 height 34
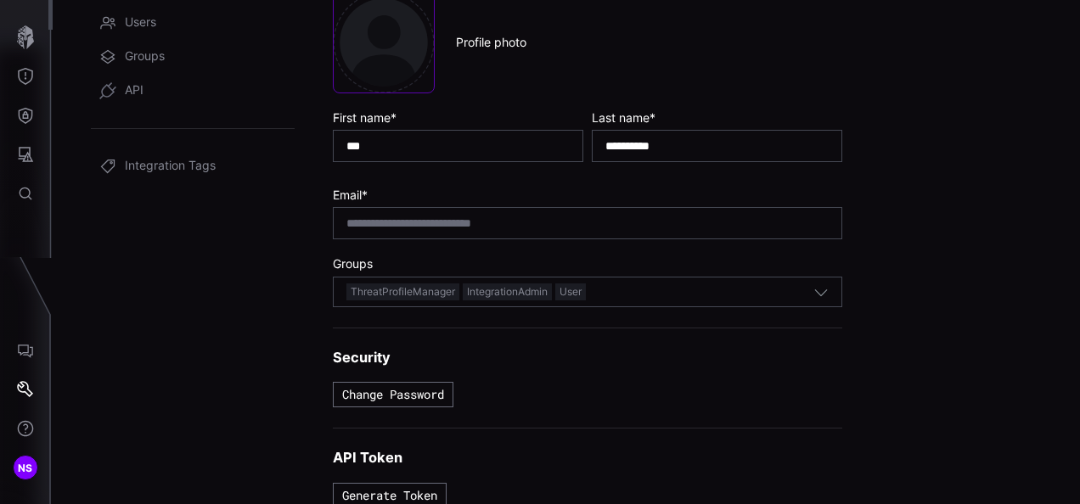
scroll to position [157, 0]
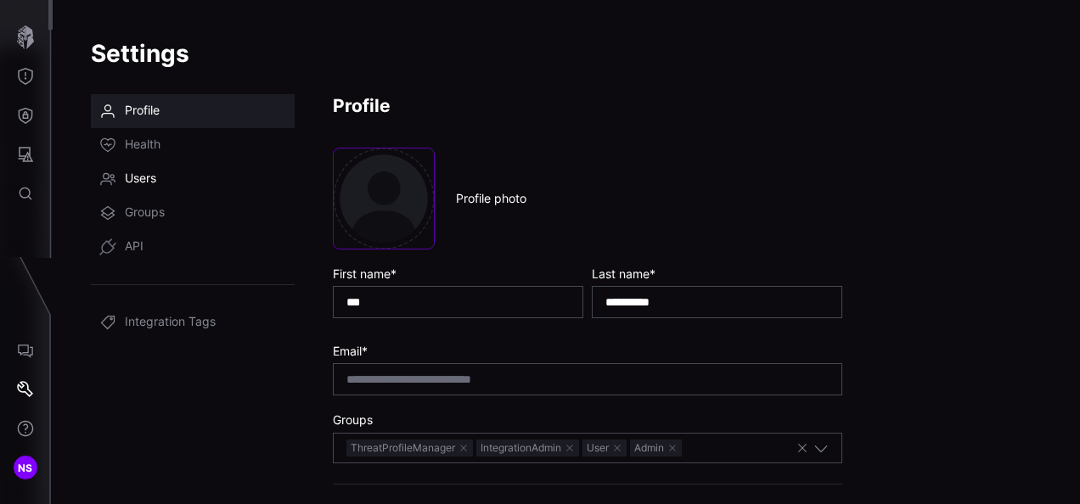
drag, startPoint x: 141, startPoint y: 183, endPoint x: 160, endPoint y: 187, distance: 20.0
click at [140, 183] on span "Users" at bounding box center [140, 179] width 31 height 17
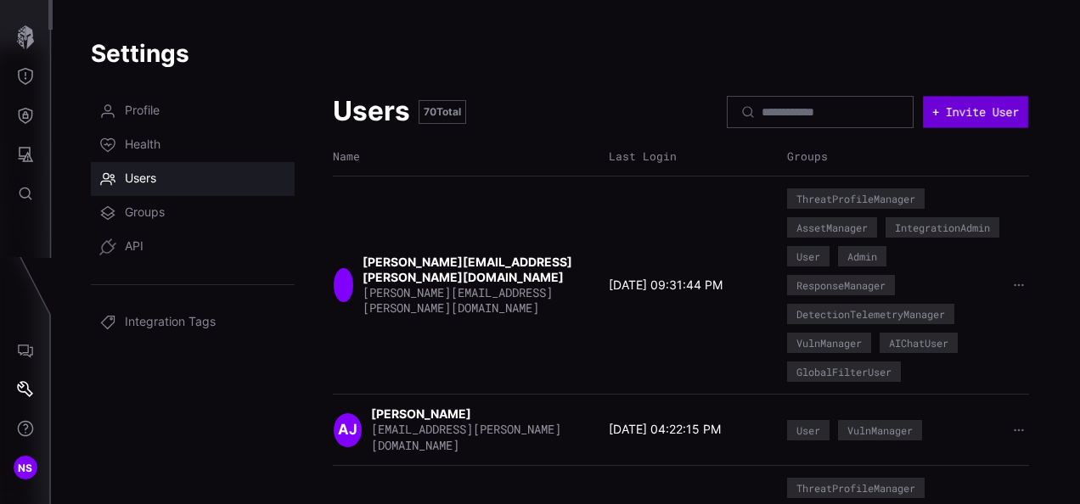
click at [973, 115] on button "+ Invite User" at bounding box center [975, 111] width 105 height 31
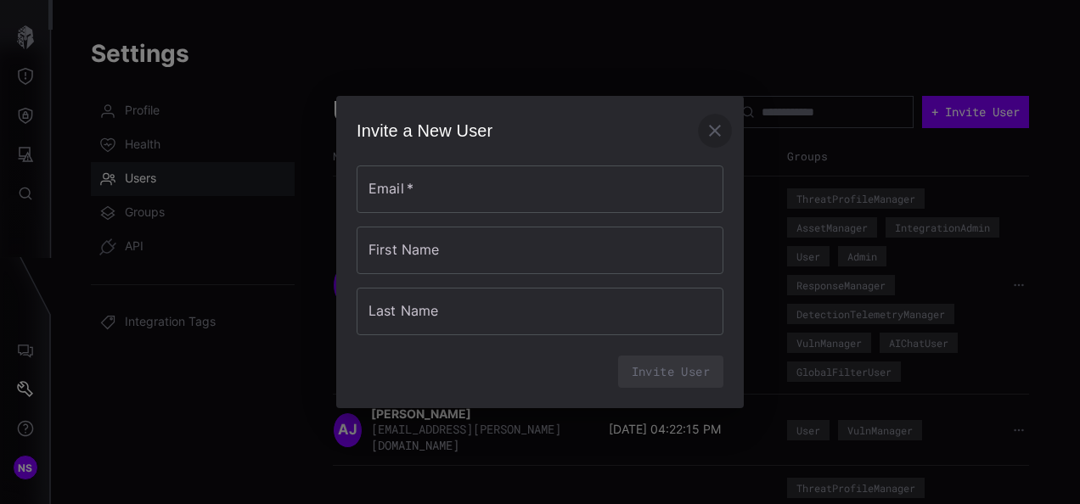
click at [708, 132] on icon "button" at bounding box center [715, 131] width 20 height 20
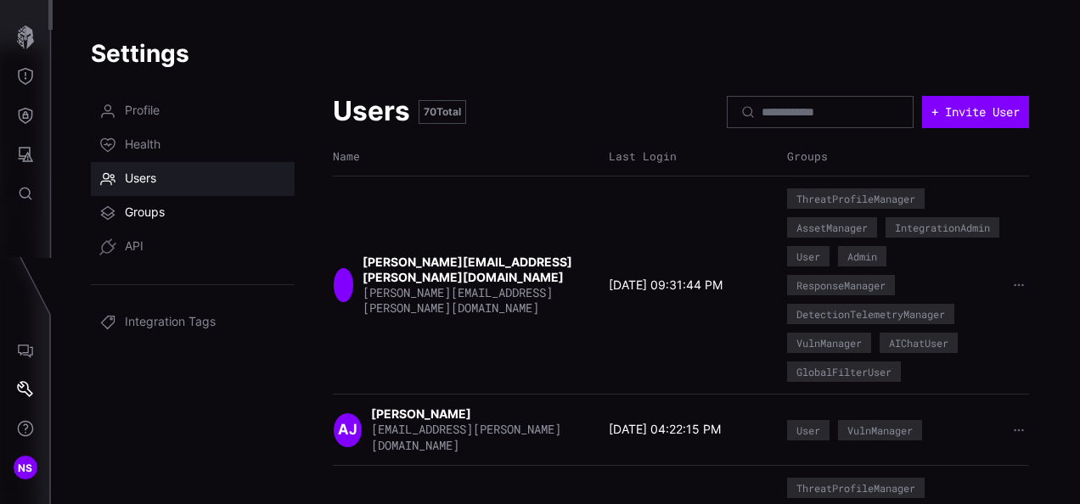
click at [160, 209] on span "Groups" at bounding box center [145, 213] width 40 height 17
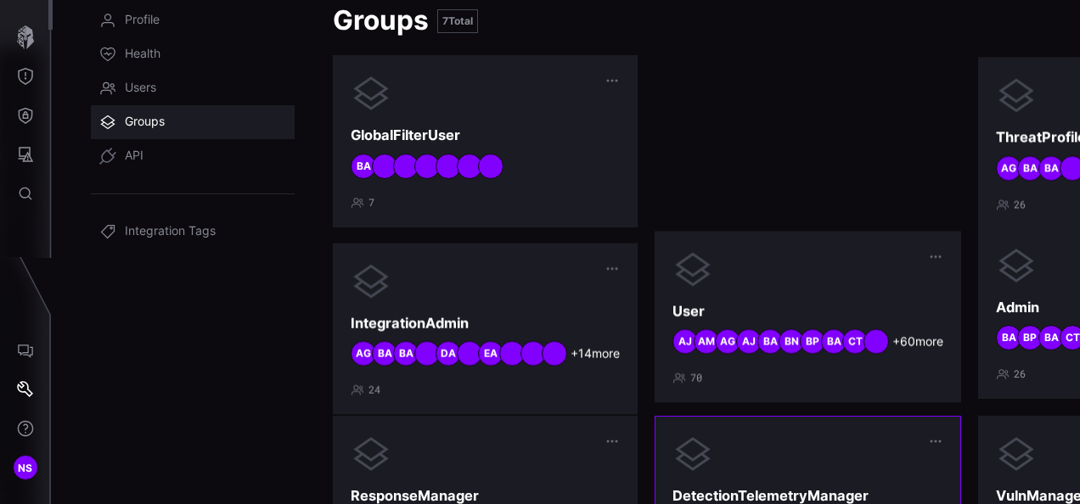
scroll to position [255, 0]
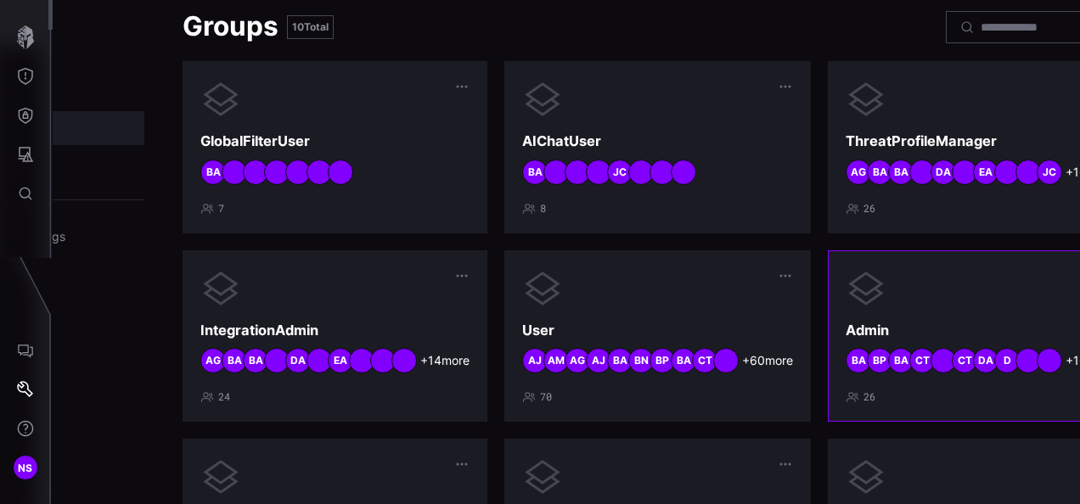
click at [895, 313] on div "Admin + 16 more D DA CT CT BA BP BA 26" at bounding box center [980, 336] width 269 height 136
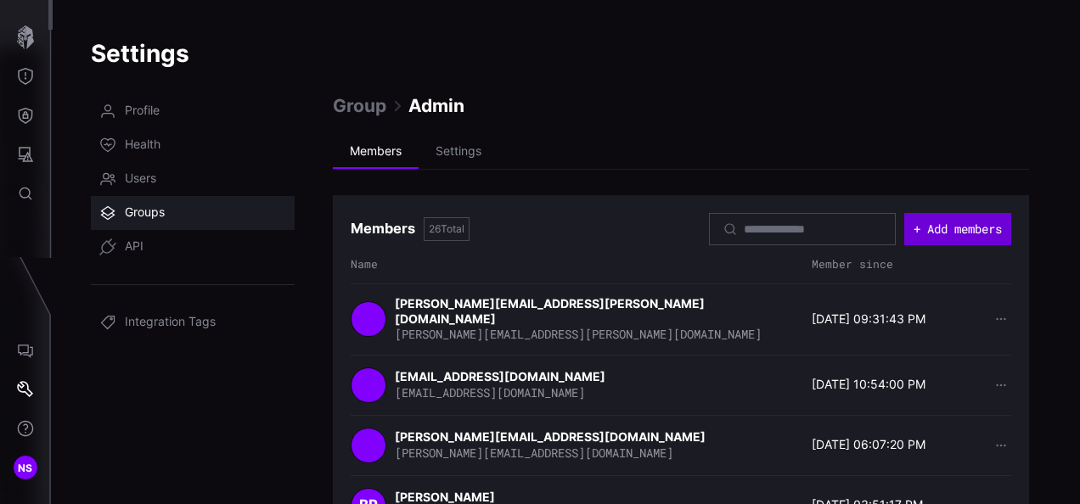
click at [956, 234] on button "+ Add members" at bounding box center [957, 229] width 107 height 32
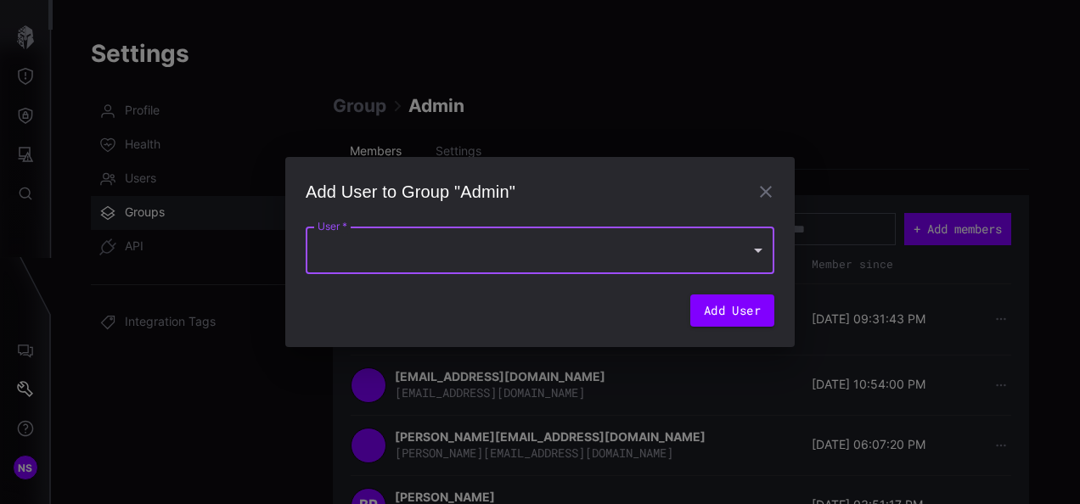
click at [498, 251] on div at bounding box center [540, 251] width 469 height 48
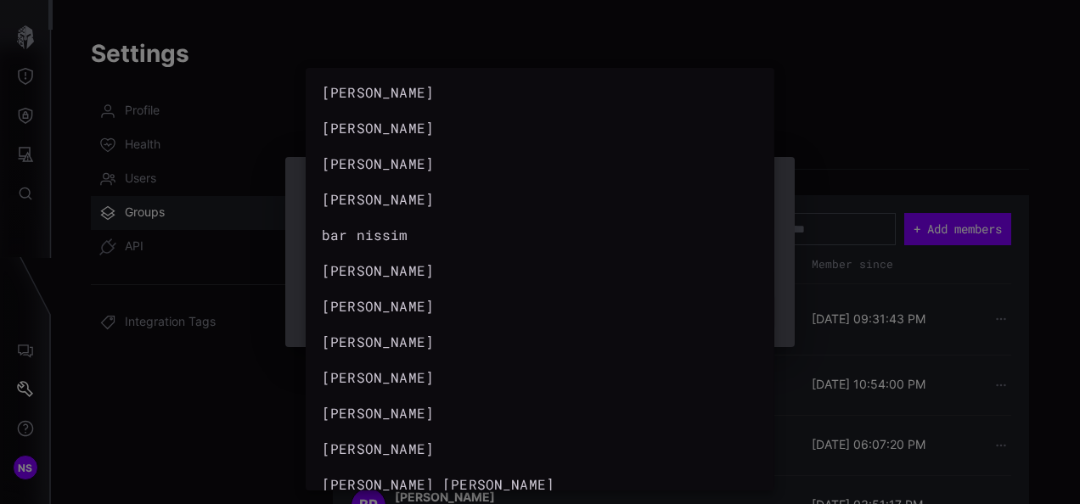
click at [919, 131] on div at bounding box center [540, 252] width 1080 height 504
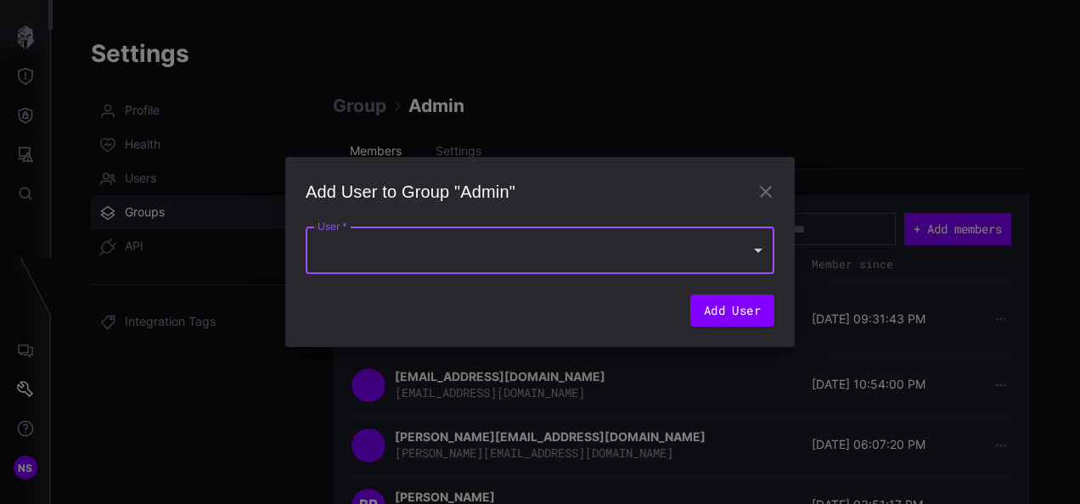
click at [888, 131] on div "Add User to Group "Admin" User   * User   * Add User" at bounding box center [540, 252] width 1080 height 504
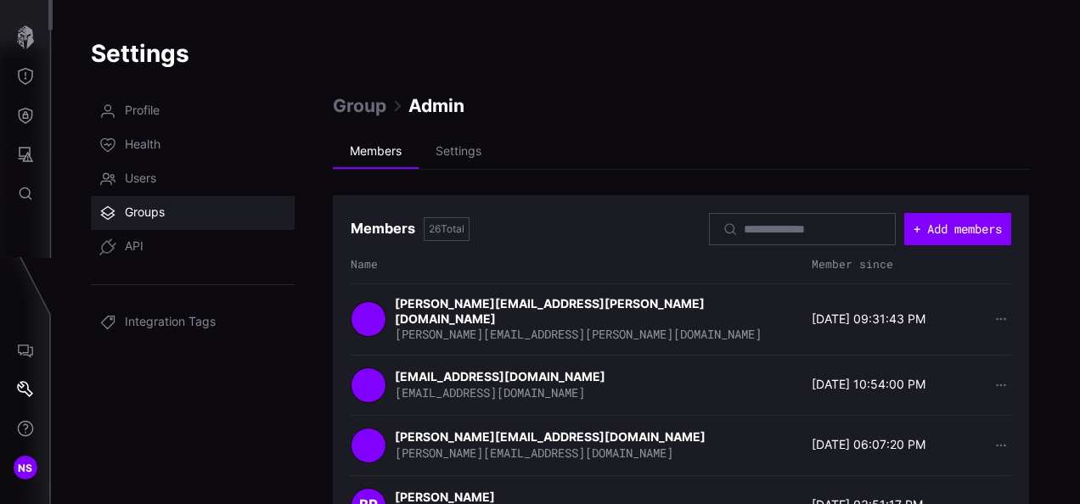
click at [737, 236] on div at bounding box center [802, 229] width 187 height 32
click at [751, 231] on input at bounding box center [803, 229] width 119 height 15
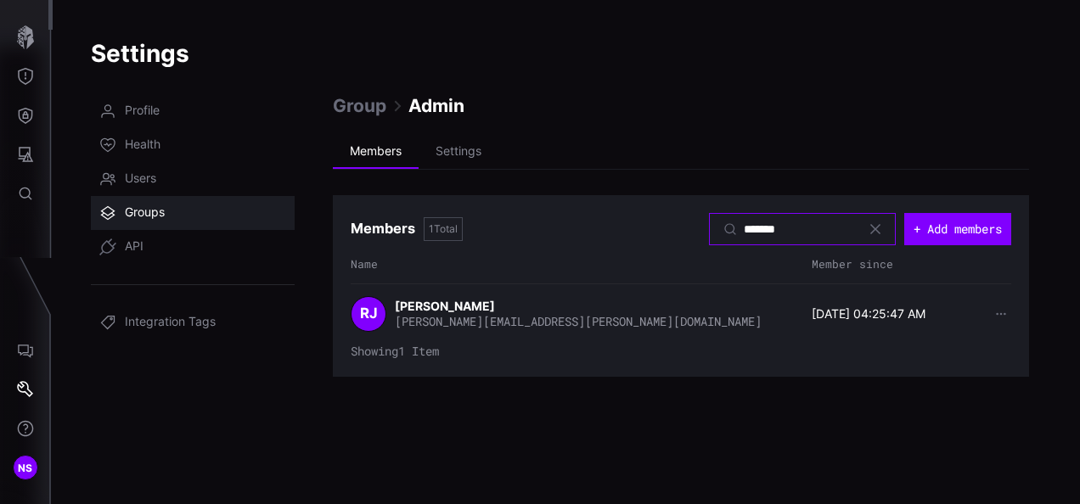
type input "*******"
click at [428, 307] on strong "Rodrigo Jimenez" at bounding box center [446, 306] width 103 height 14
click at [362, 315] on span "RJ" at bounding box center [369, 314] width 18 height 19
click at [1000, 313] on icon "button" at bounding box center [1000, 314] width 9 height 3
click at [154, 175] on span "Users" at bounding box center [140, 179] width 31 height 17
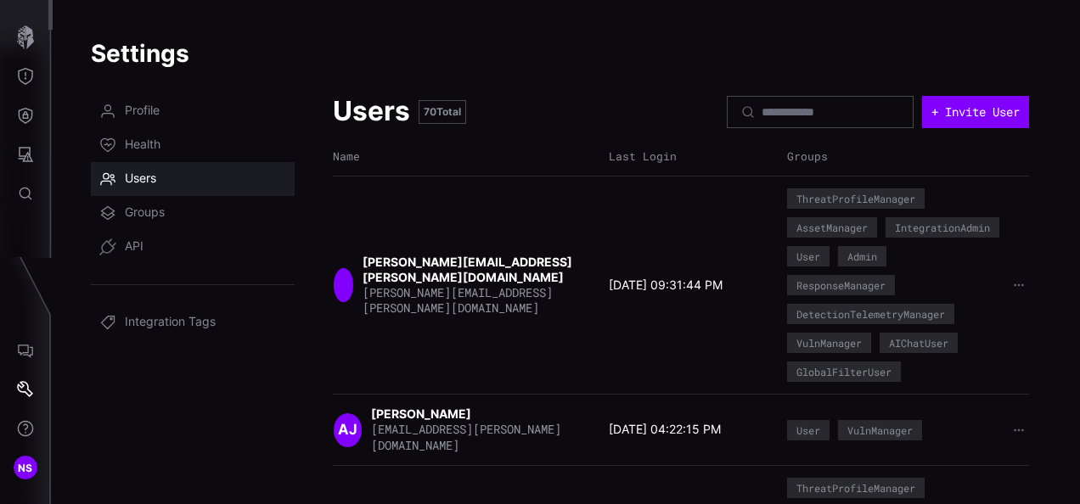
click at [762, 102] on div at bounding box center [820, 112] width 187 height 32
click at [765, 111] on input at bounding box center [821, 111] width 119 height 15
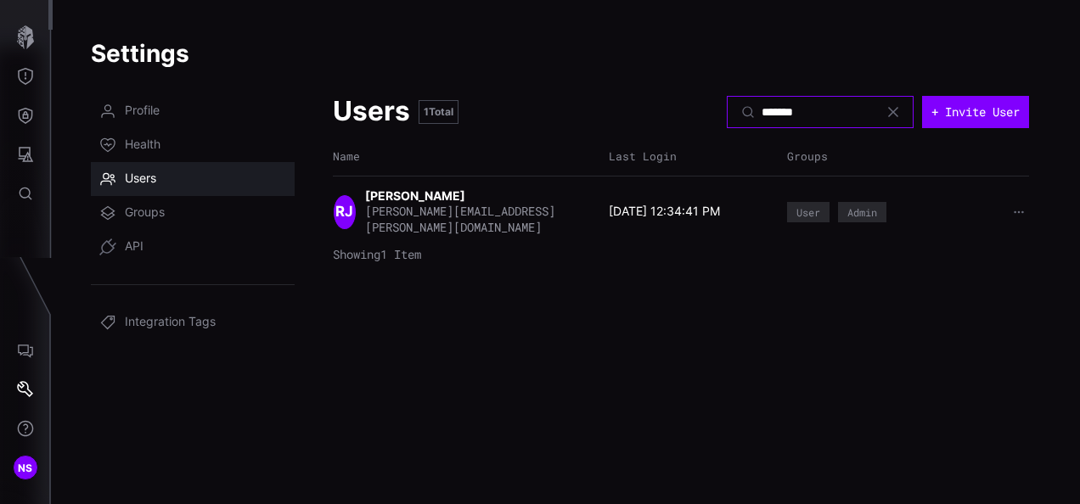
type input "*******"
click at [430, 202] on strong "Rodrigo Jimenez" at bounding box center [416, 195] width 103 height 14
click at [1014, 206] on icon "button" at bounding box center [1019, 212] width 12 height 12
click at [728, 281] on div "Users 1 Total ******* + Invite User Name Last Login Groups RJ Rodrigo Jimenez r…" at bounding box center [681, 289] width 696 height 390
click at [397, 195] on strong "Rodrigo Jimenez" at bounding box center [416, 195] width 103 height 14
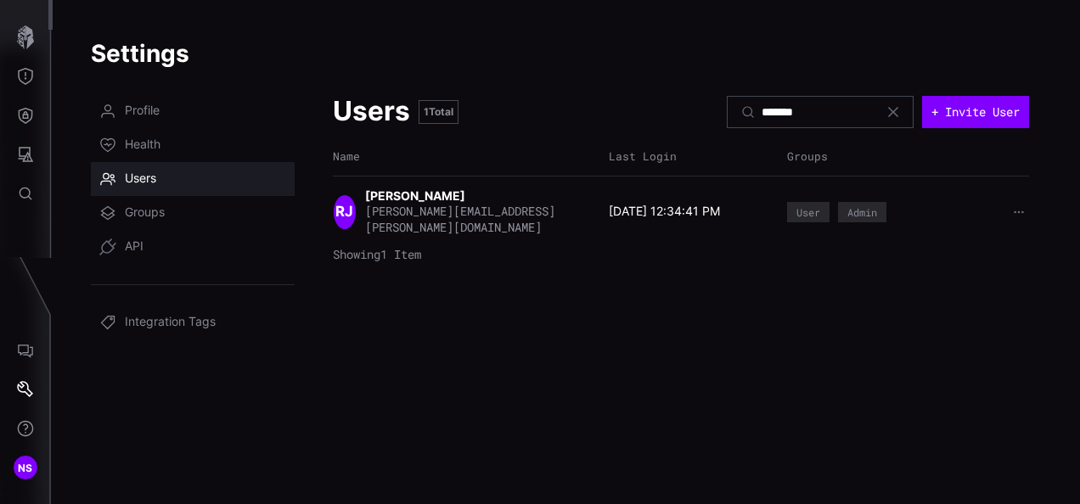
click at [341, 210] on span "RJ" at bounding box center [344, 212] width 18 height 19
click at [169, 216] on link "Groups" at bounding box center [193, 213] width 204 height 34
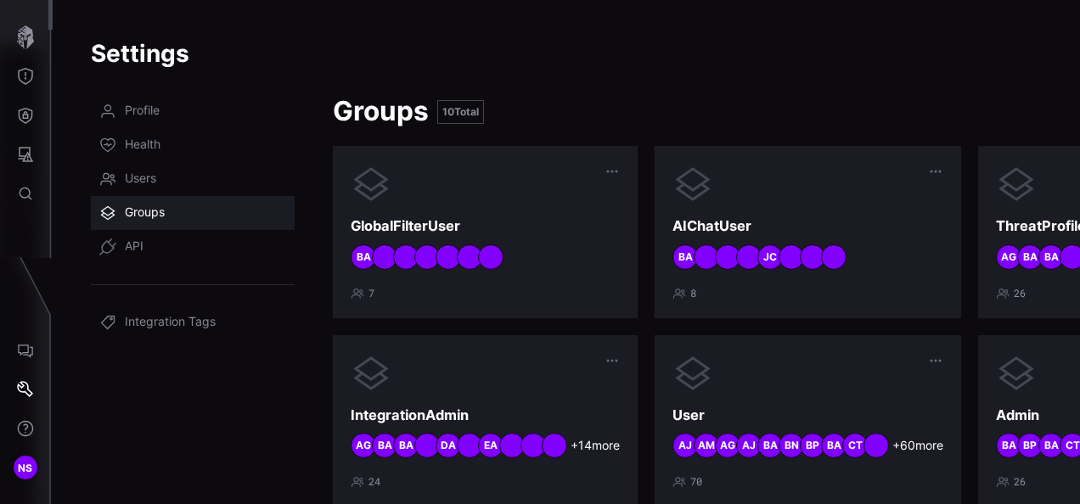
click at [761, 80] on div "Settings Profile Health Users Groups API Integration Tags Groups 10 Total Globa…" at bounding box center [566, 252] width 1027 height 504
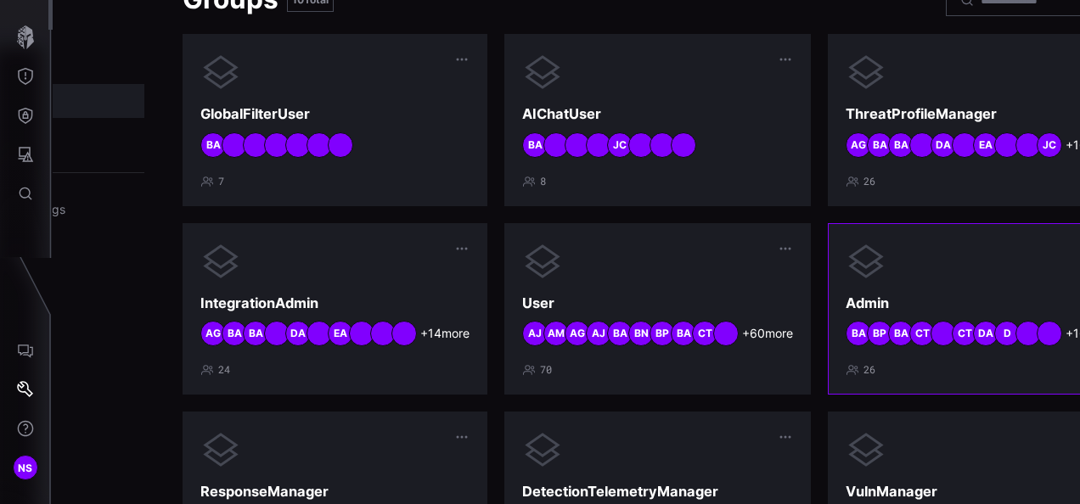
scroll to position [170, 150]
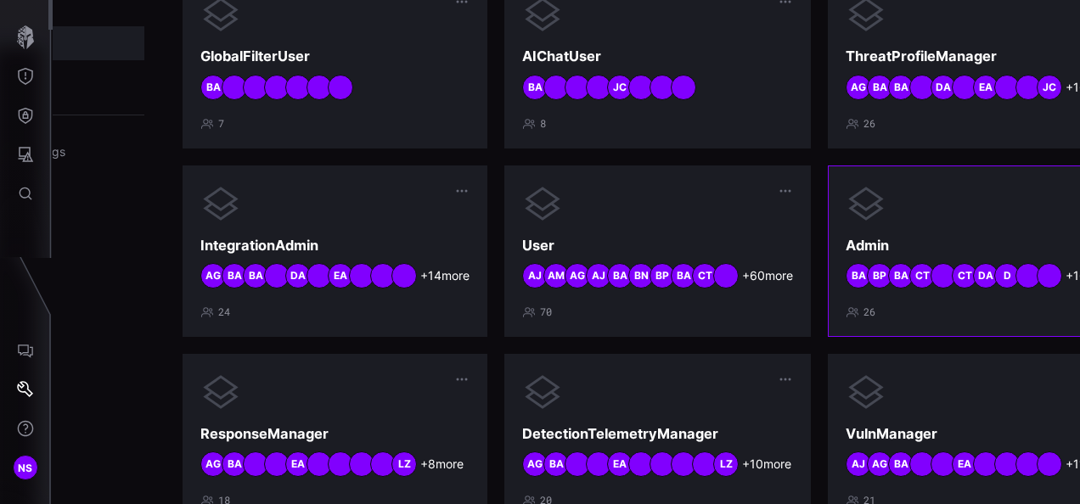
click at [846, 223] on icon at bounding box center [866, 203] width 41 height 41
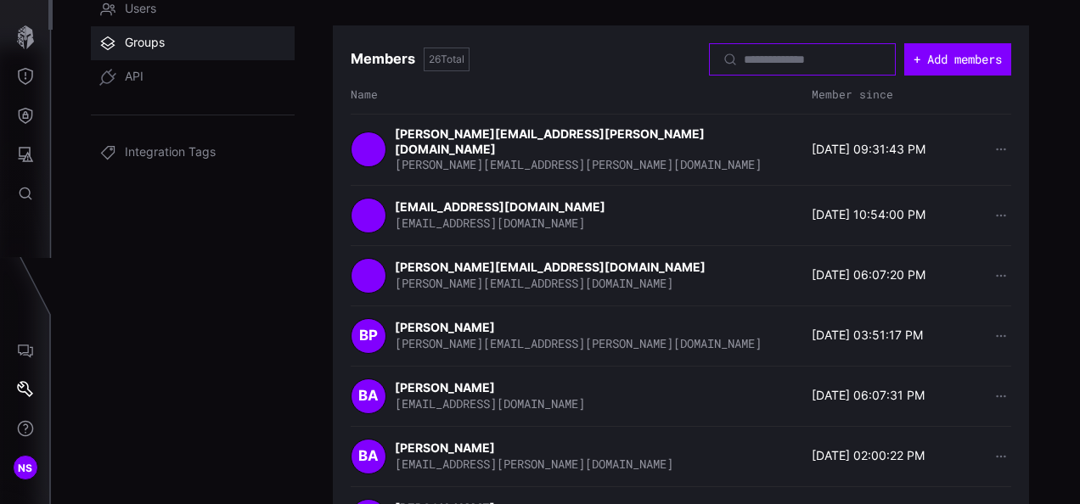
click at [744, 54] on input at bounding box center [803, 59] width 119 height 15
type input "*****"
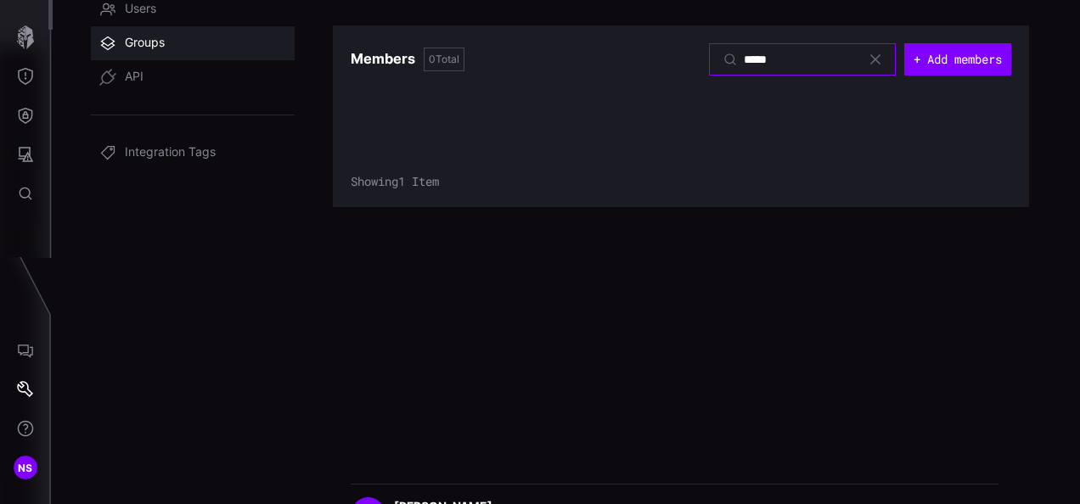
scroll to position [0, 0]
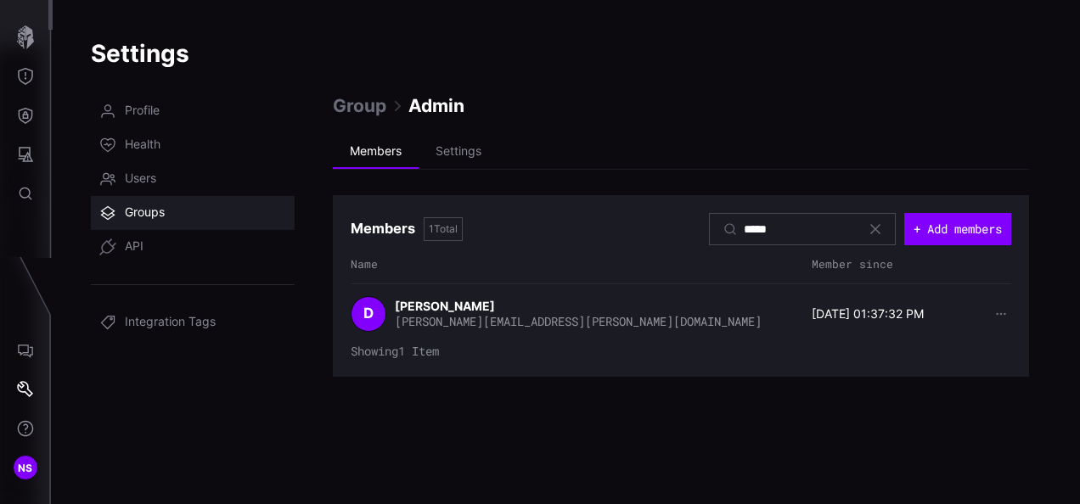
click at [744, 219] on div "*****" at bounding box center [802, 229] width 187 height 32
drag, startPoint x: 744, startPoint y: 219, endPoint x: 755, endPoint y: 231, distance: 16.2
click at [755, 231] on input "*****" at bounding box center [803, 229] width 119 height 15
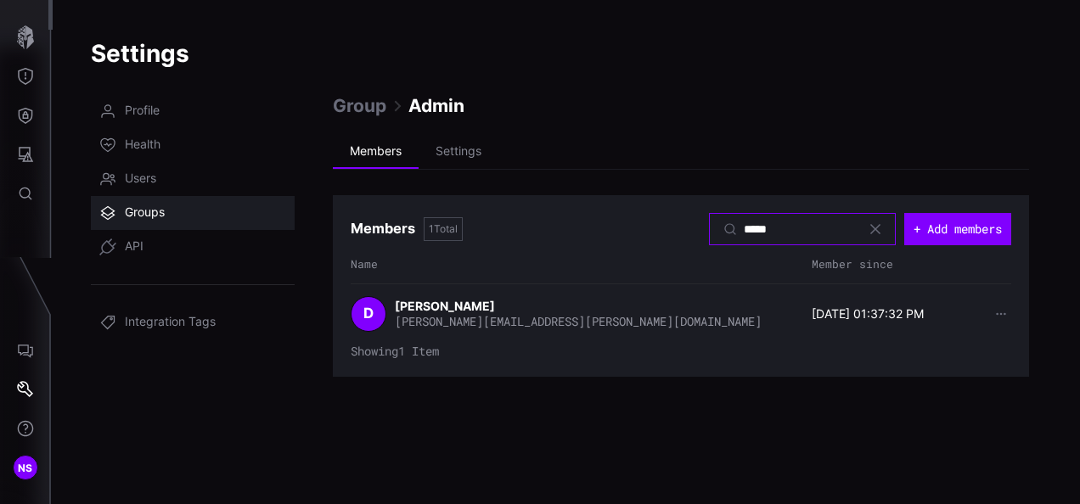
click at [755, 231] on input "*****" at bounding box center [803, 229] width 119 height 15
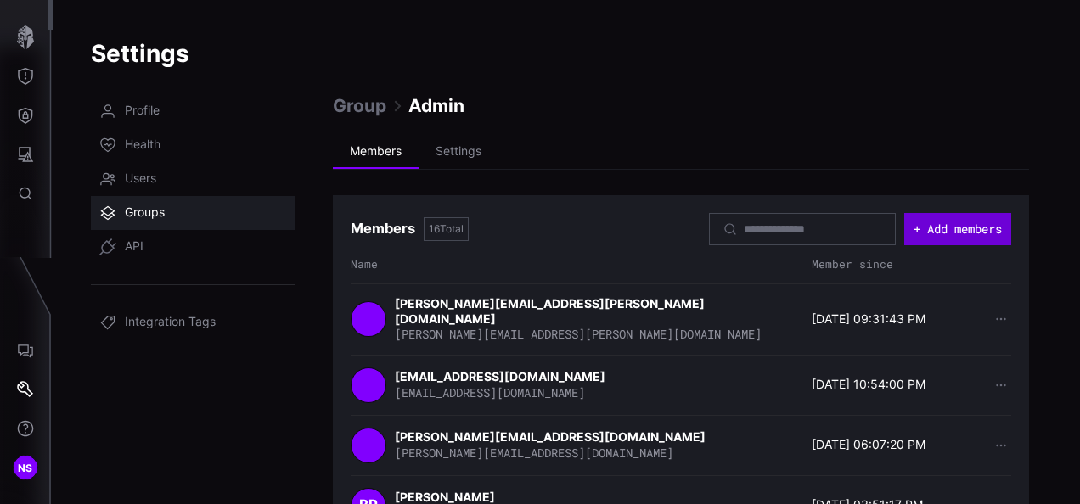
click at [964, 240] on button "+ Add members" at bounding box center [957, 229] width 107 height 32
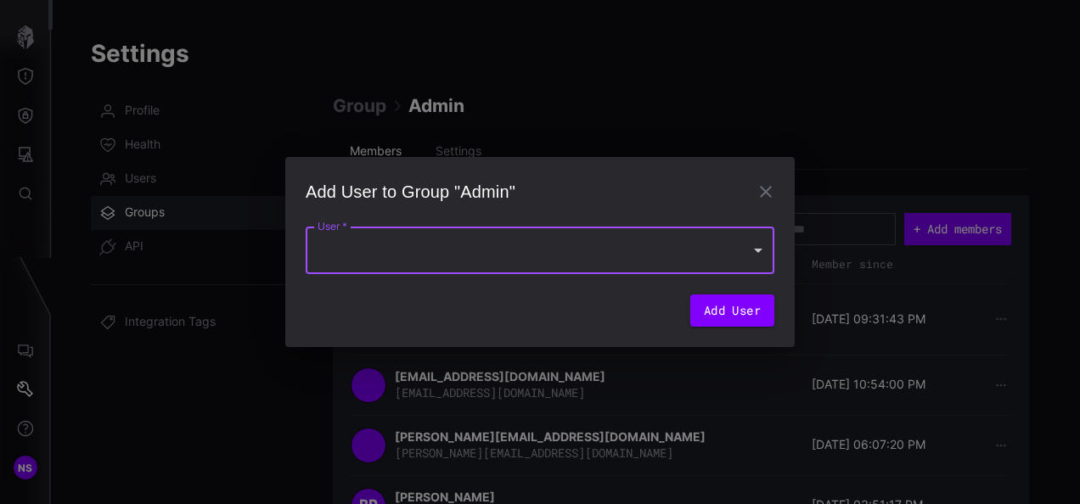
click at [531, 246] on div at bounding box center [540, 251] width 469 height 48
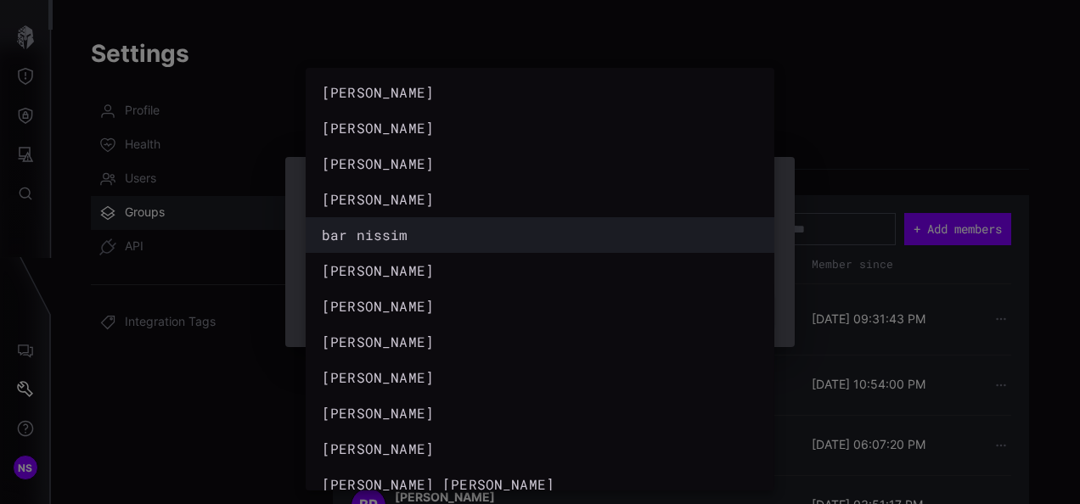
scroll to position [12, 0]
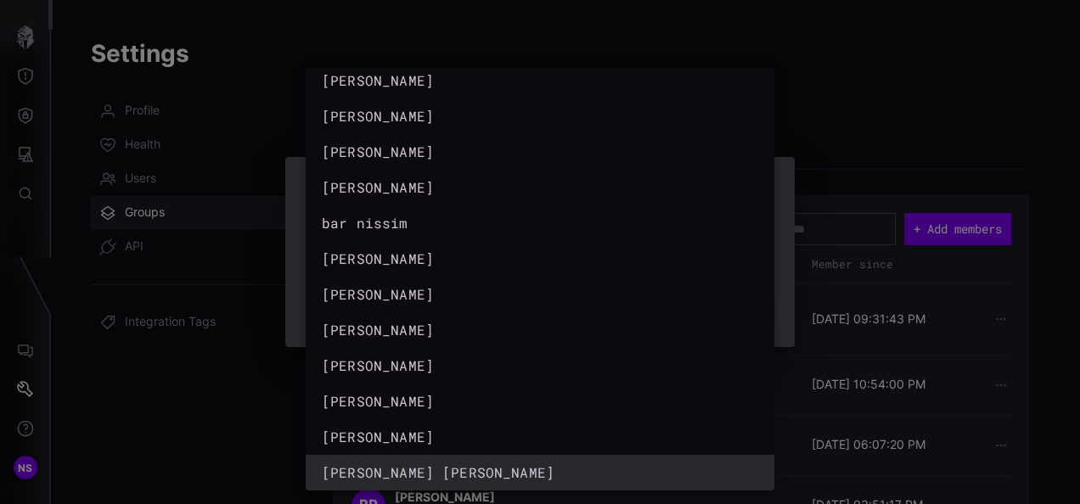
click at [396, 471] on div "hanks campana" at bounding box center [523, 473] width 402 height 20
type input "**********"
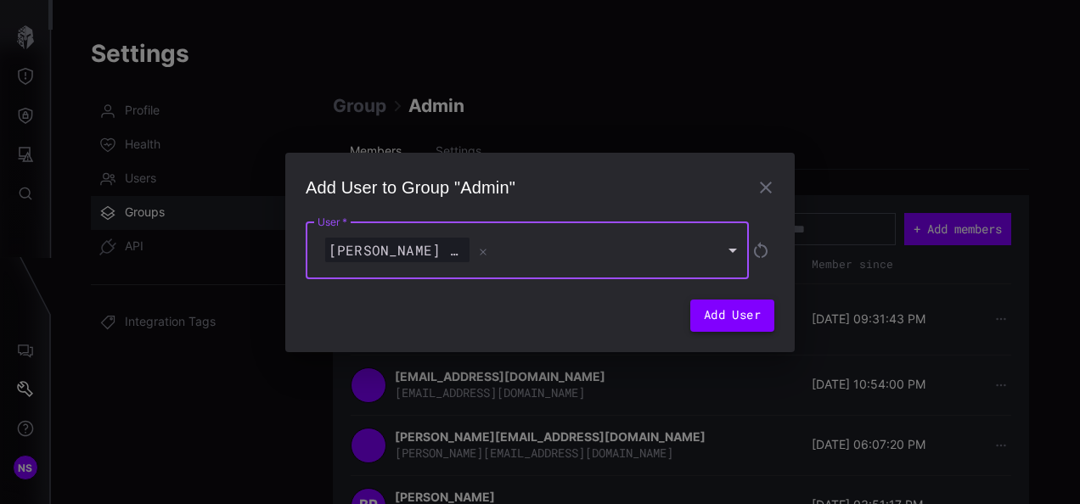
click at [713, 319] on button "Add User" at bounding box center [732, 316] width 84 height 32
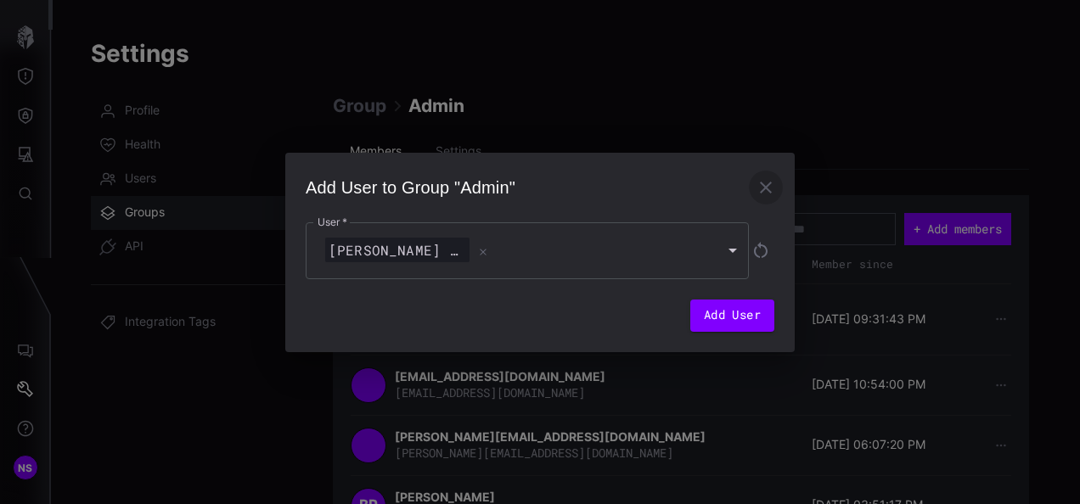
click at [760, 182] on icon "button" at bounding box center [766, 187] width 20 height 20
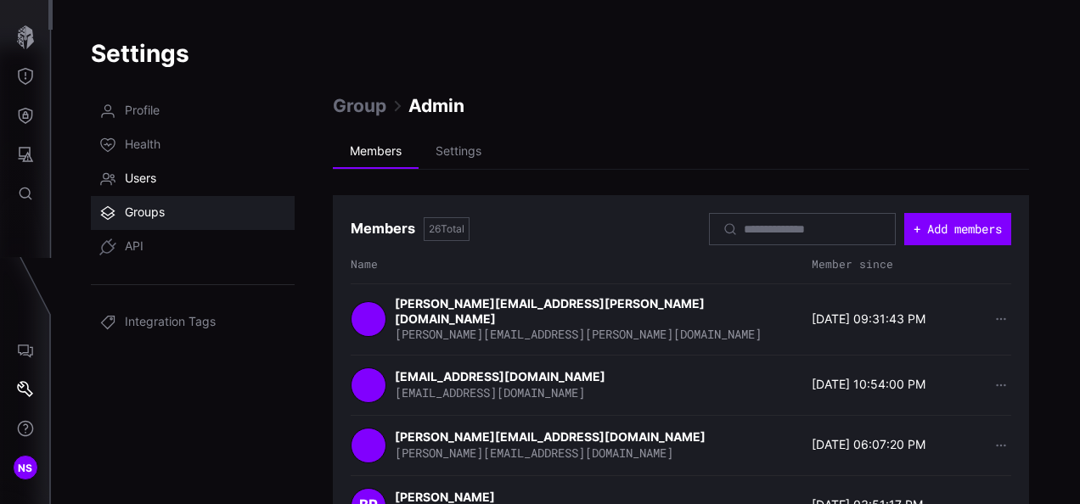
click at [154, 172] on span "Users" at bounding box center [140, 179] width 31 height 17
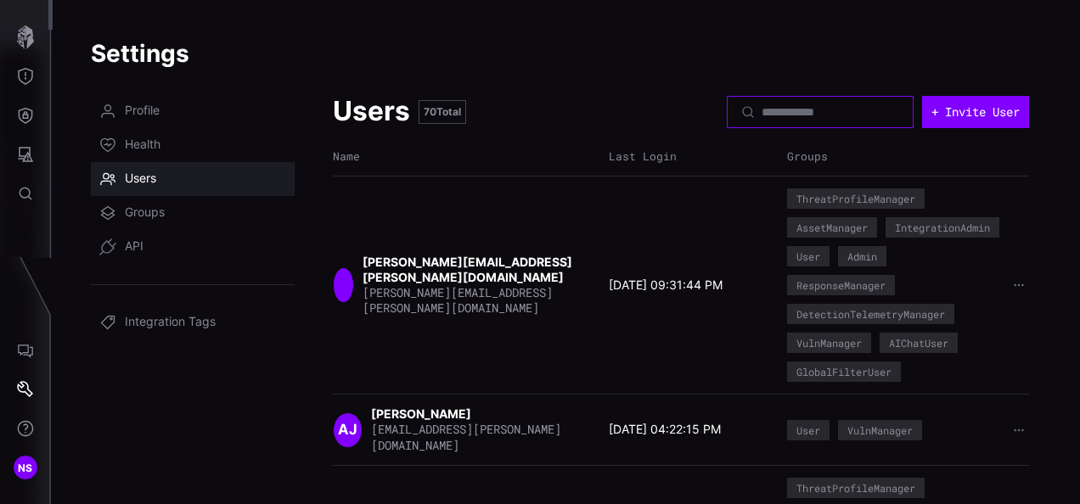
click at [779, 117] on input at bounding box center [821, 111] width 119 height 15
type input "******"
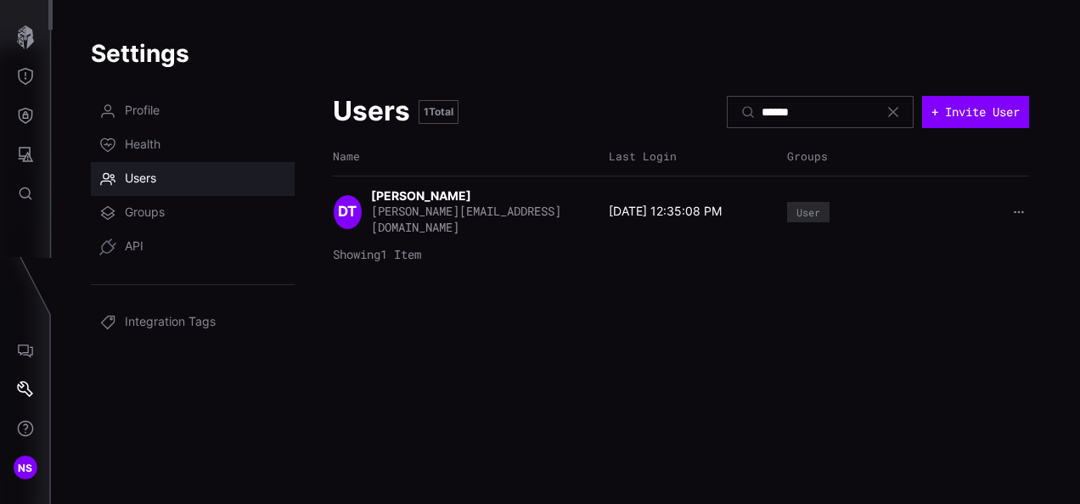
click at [1021, 211] on icon "button" at bounding box center [1018, 212] width 9 height 3
click at [32, 153] on icon "Attack Surface" at bounding box center [25, 154] width 17 height 17
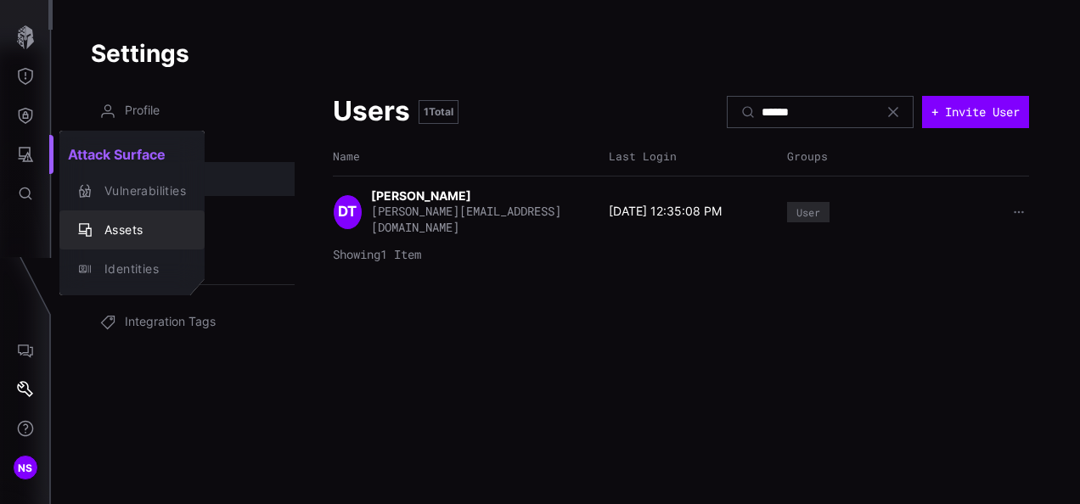
click at [144, 237] on div "Assets" at bounding box center [141, 230] width 90 height 21
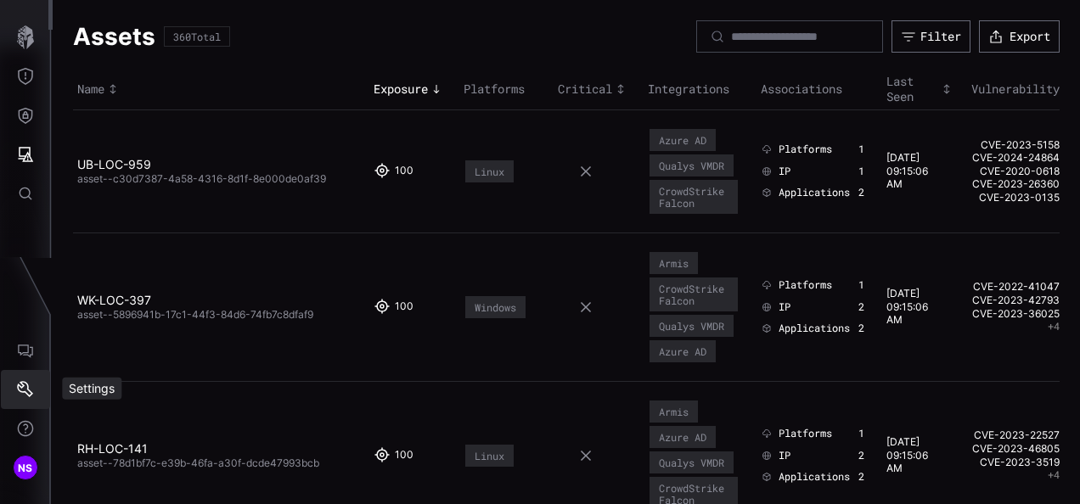
click at [32, 381] on icon "Settings" at bounding box center [25, 389] width 17 height 17
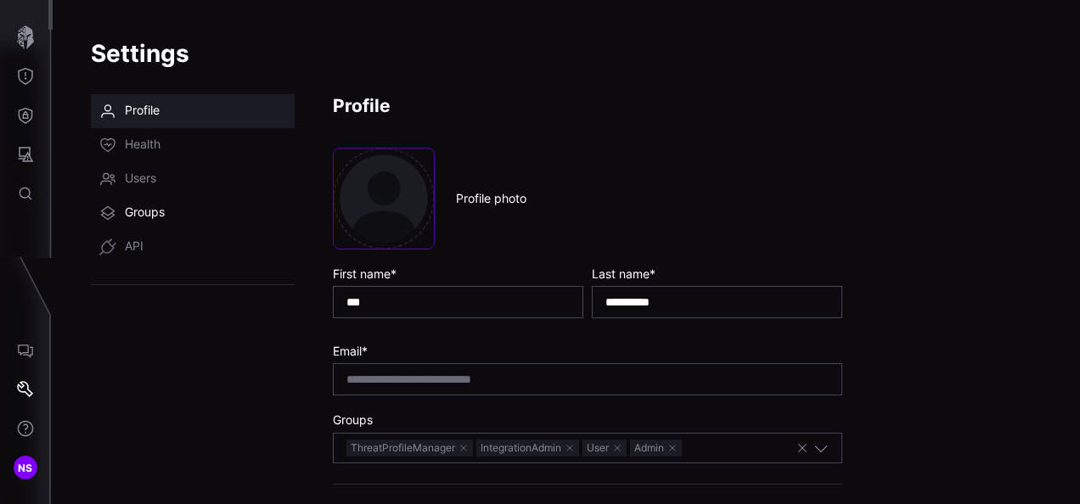
click at [161, 217] on span "Groups" at bounding box center [145, 213] width 40 height 17
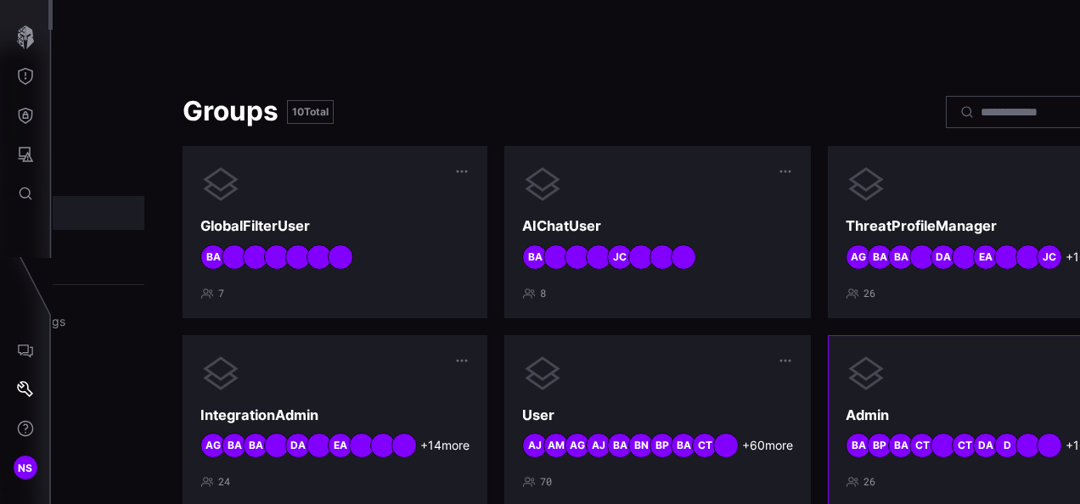
scroll to position [170, 150]
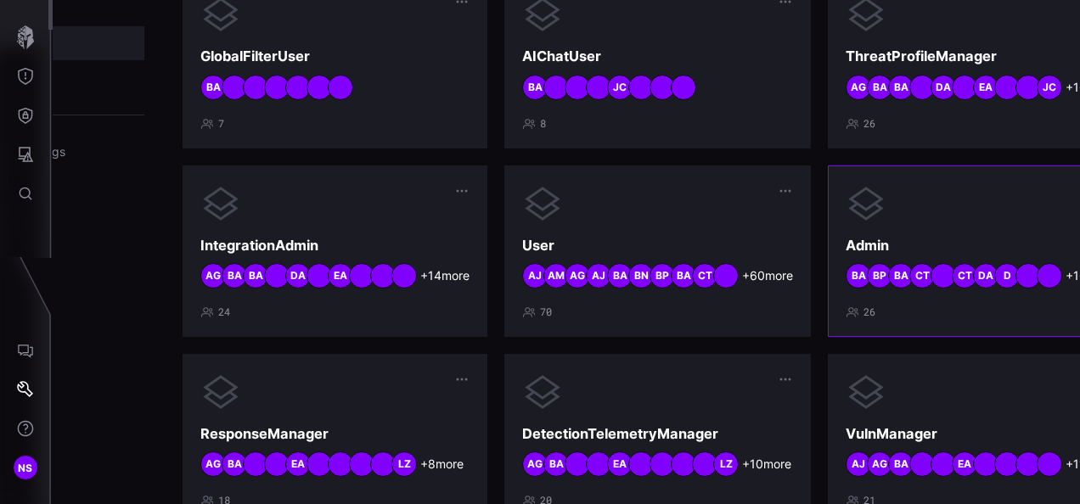
click at [941, 235] on div "Admin + 16 more D DA CT CT BA BP BA 26" at bounding box center [980, 251] width 269 height 136
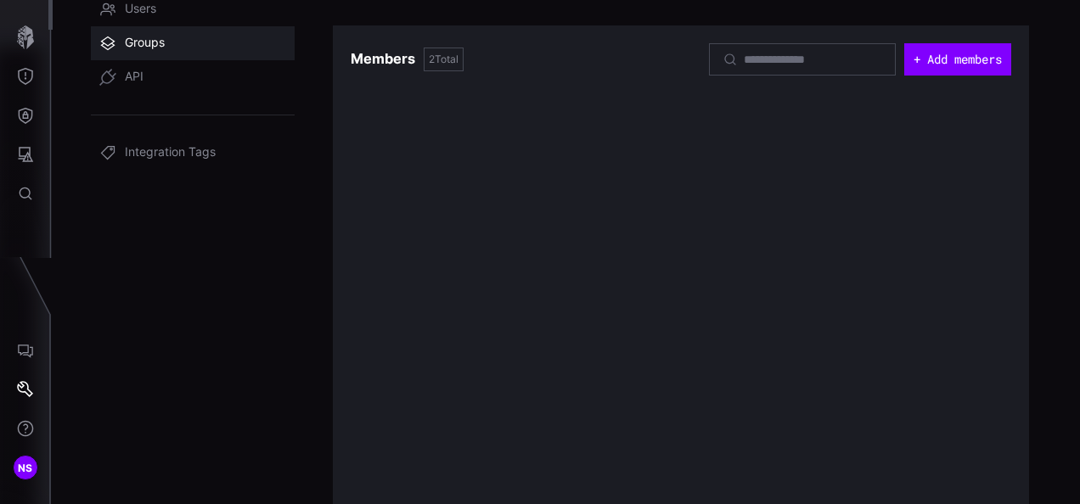
scroll to position [170, 0]
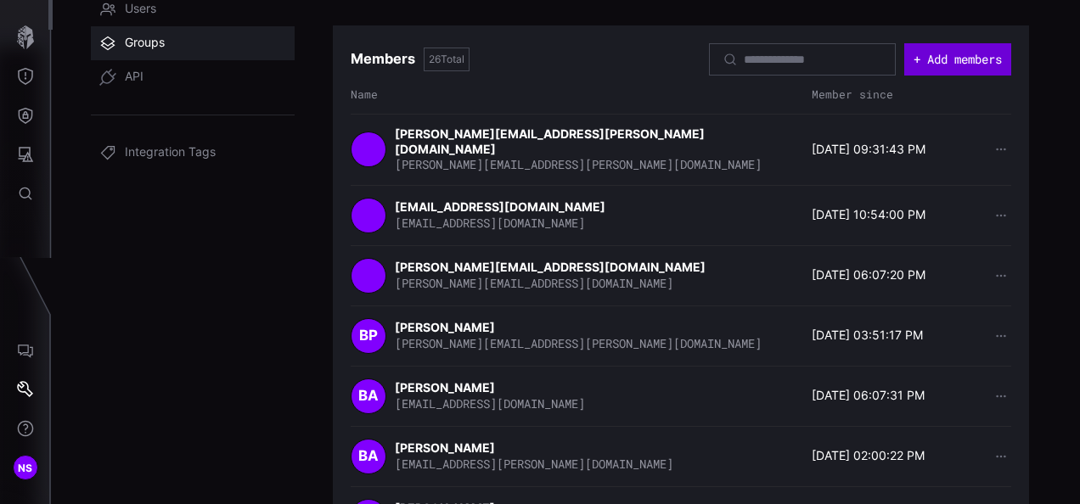
click at [928, 70] on button "+ Add members" at bounding box center [957, 59] width 107 height 32
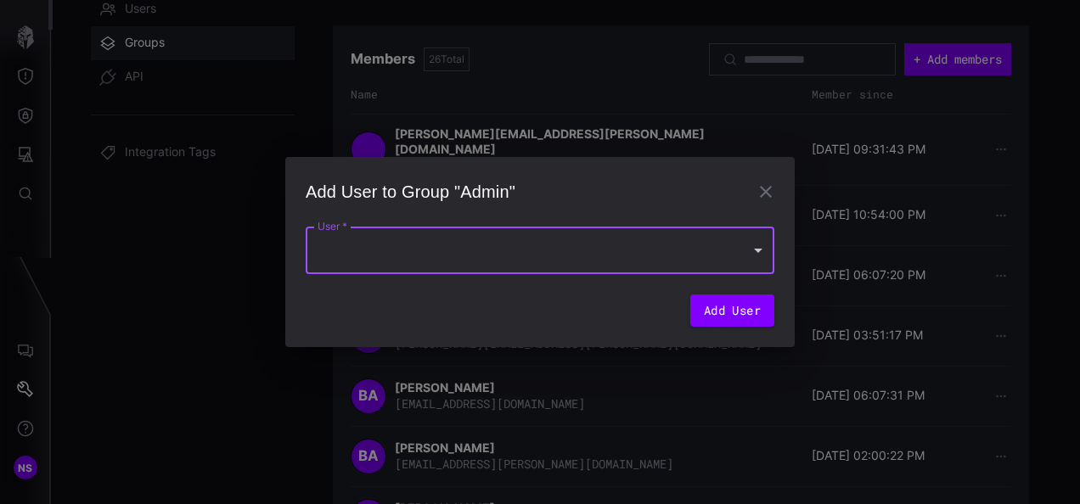
click at [487, 248] on div at bounding box center [540, 251] width 469 height 48
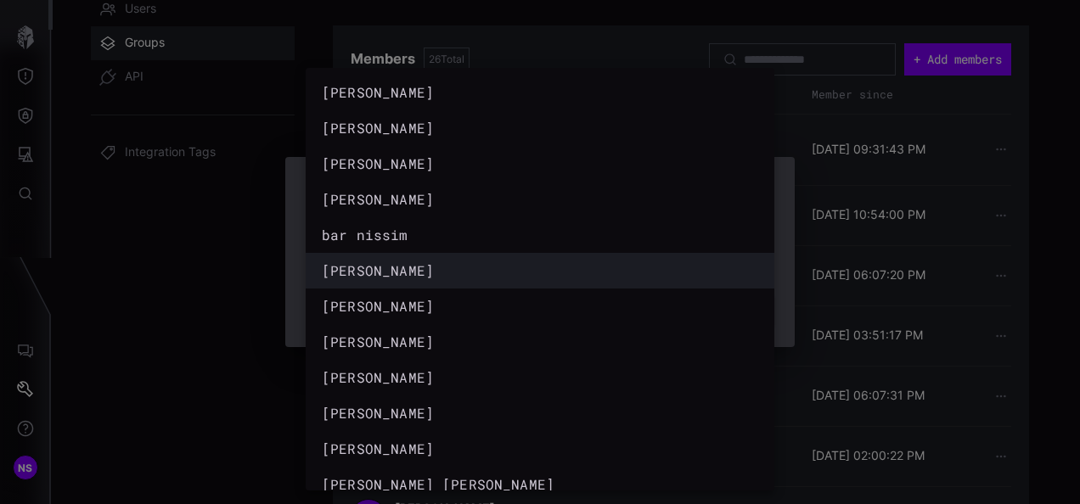
click at [444, 253] on li "david tolosamartinez" at bounding box center [540, 271] width 469 height 36
type input "**********"
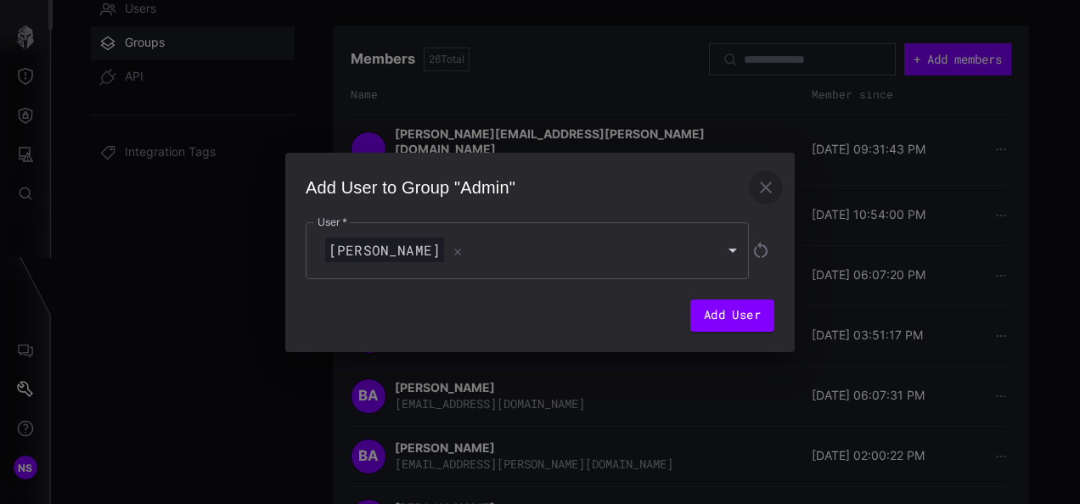
click at [771, 189] on icon "button" at bounding box center [766, 187] width 20 height 20
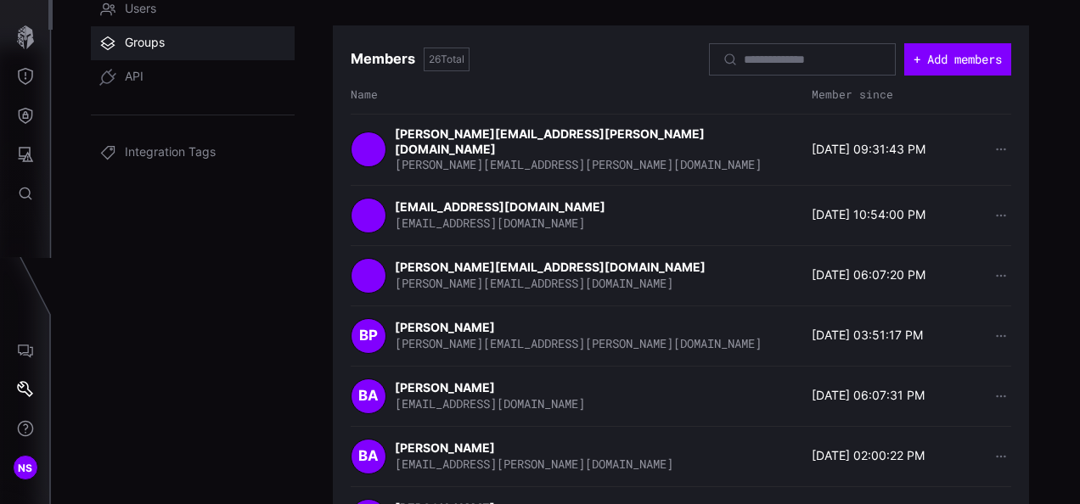
scroll to position [0, 0]
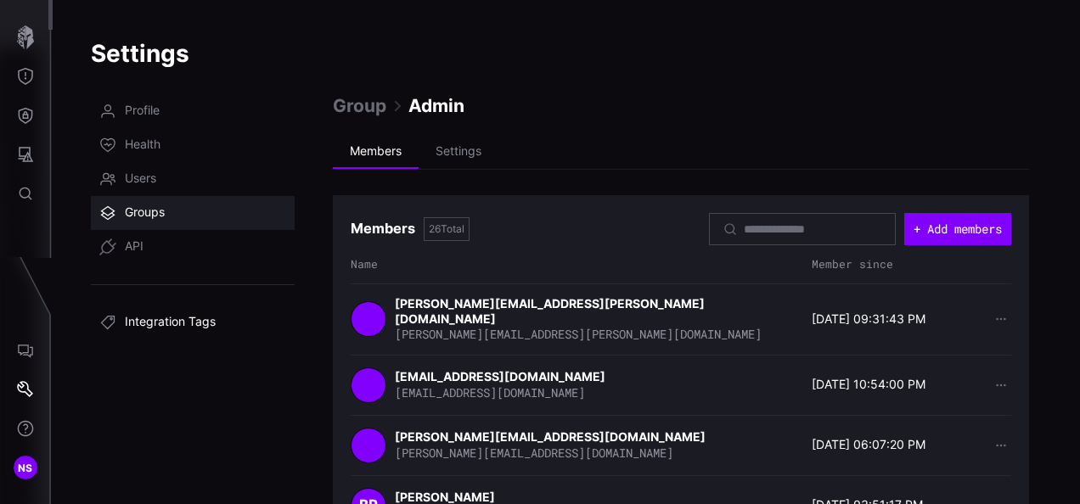
click at [165, 326] on span "Integration Tags" at bounding box center [170, 322] width 91 height 17
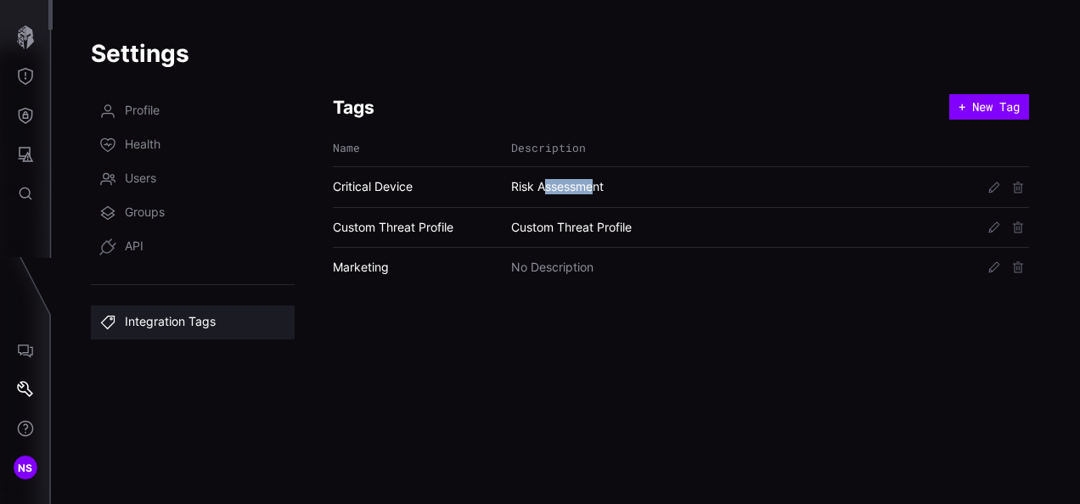
drag, startPoint x: 547, startPoint y: 186, endPoint x: 592, endPoint y: 195, distance: 46.0
click at [592, 195] on div "Critical Device Risk Assessment" at bounding box center [681, 186] width 696 height 40
drag, startPoint x: 592, startPoint y: 195, endPoint x: 589, endPoint y: 226, distance: 30.7
click at [589, 226] on div "Custom Threat Profile" at bounding box center [744, 227] width 467 height 15
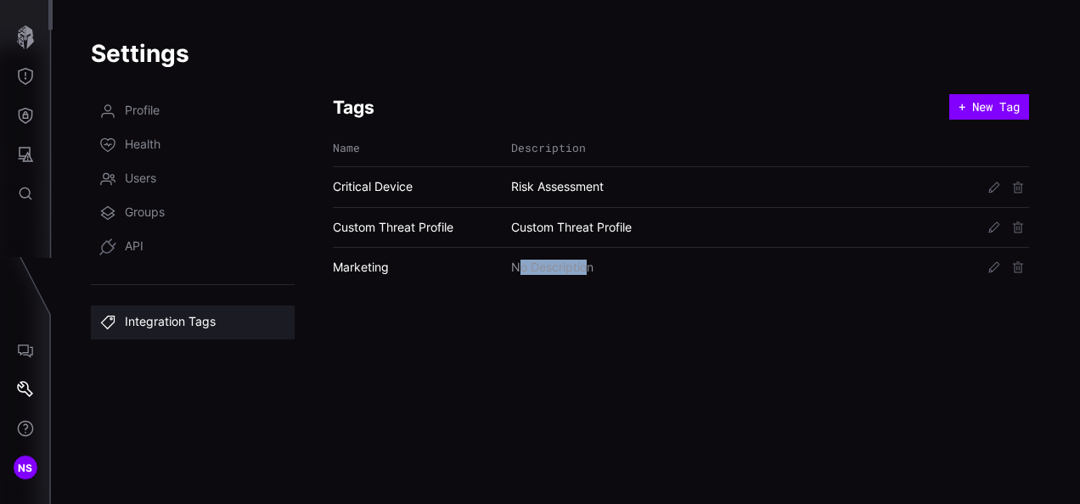
drag, startPoint x: 521, startPoint y: 261, endPoint x: 589, endPoint y: 261, distance: 67.9
click at [589, 261] on span "No Description" at bounding box center [552, 267] width 82 height 15
click at [20, 41] on icon "button" at bounding box center [25, 37] width 17 height 24
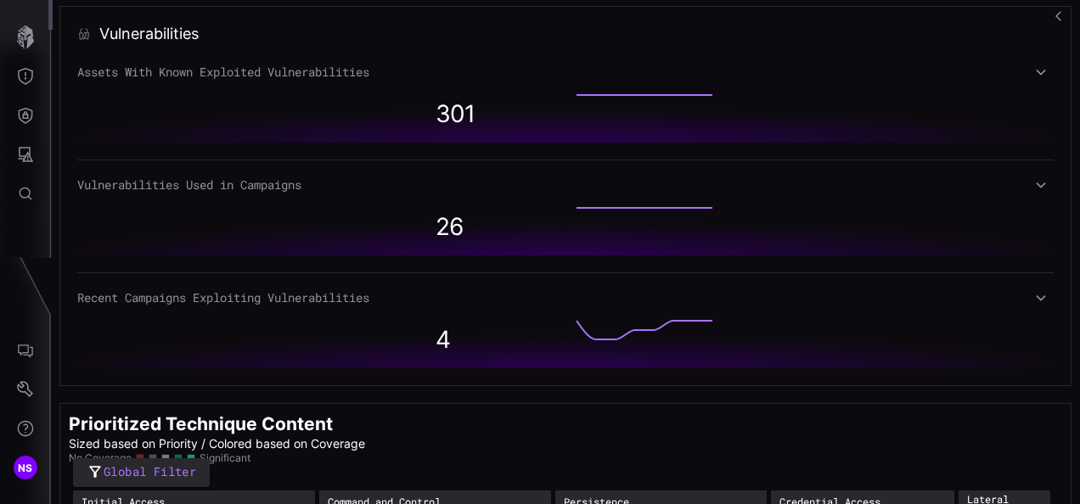
scroll to position [1503, 0]
